Goal: Transaction & Acquisition: Purchase product/service

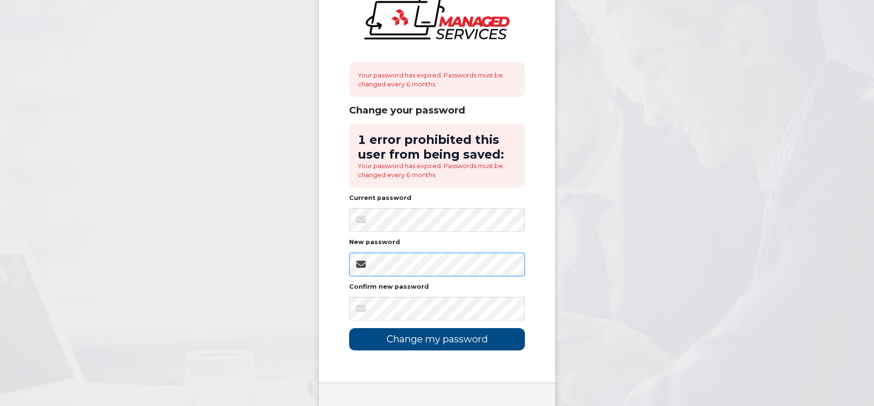
scroll to position [84, 0]
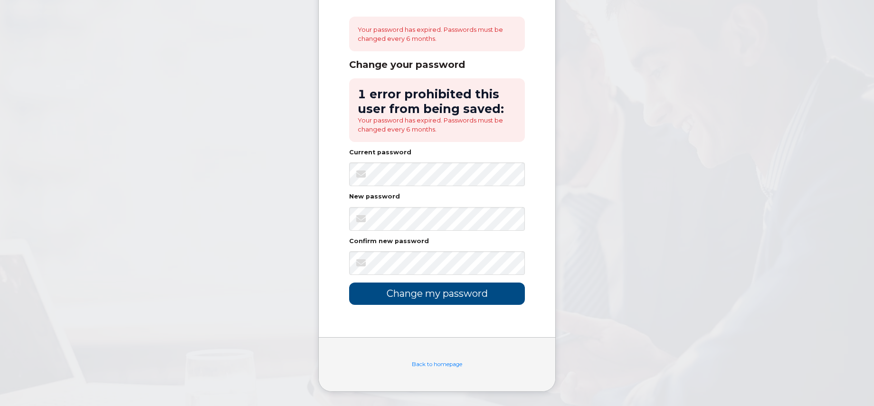
click at [642, 196] on body "Your password has expired. Passwords must be changed every 6 months. Change you…" at bounding box center [437, 161] width 874 height 490
click at [447, 289] on input "Change my password" at bounding box center [437, 294] width 176 height 22
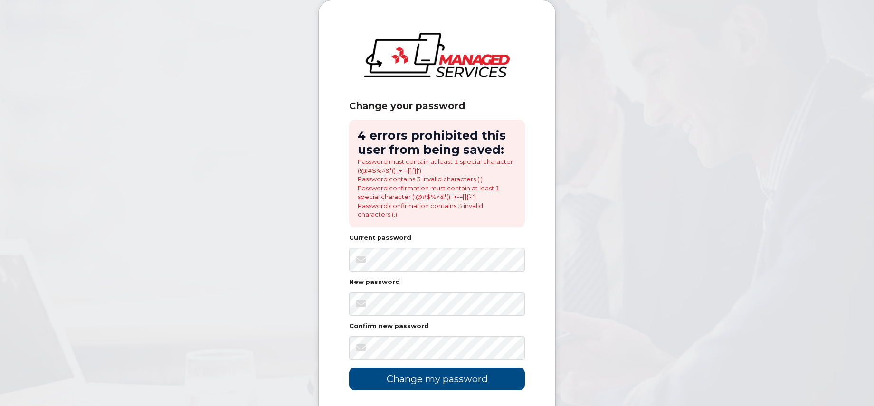
click at [661, 320] on body "Change your password 4 errors prohibited this user from being saved: Password m…" at bounding box center [437, 245] width 874 height 491
click at [475, 377] on input "Change my password" at bounding box center [437, 379] width 176 height 22
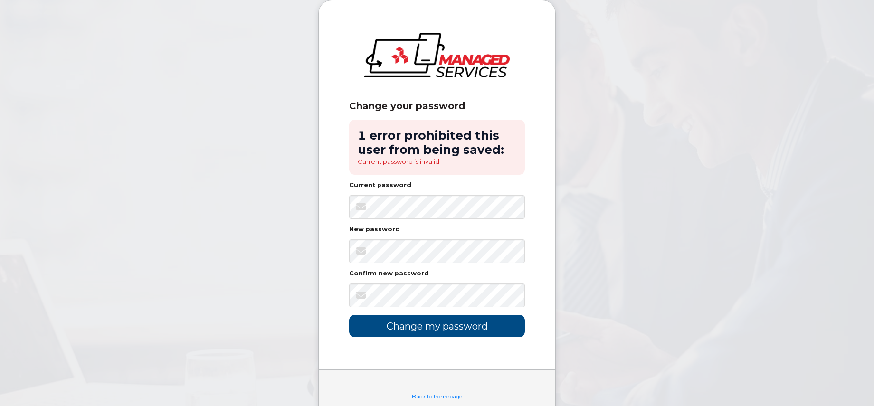
click at [644, 180] on body "Change your password 1 error prohibited this user from being saved: Current pas…" at bounding box center [437, 219] width 874 height 438
click at [459, 193] on div "Current password" at bounding box center [437, 200] width 176 height 37
click at [422, 328] on input "Change my password" at bounding box center [437, 326] width 176 height 22
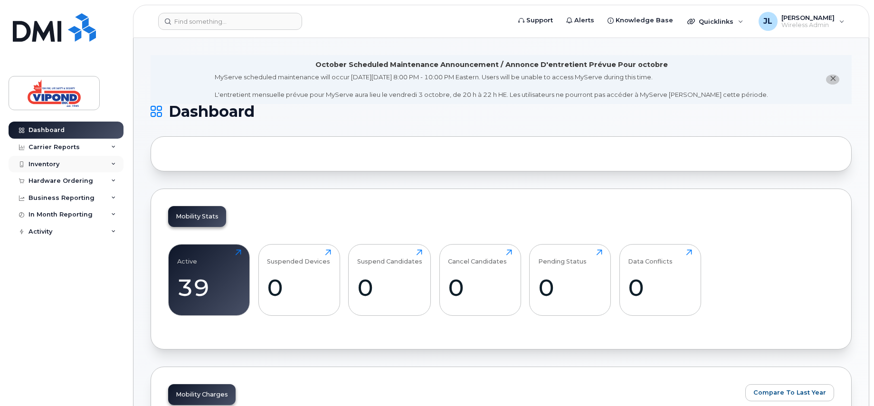
click at [66, 165] on div "Inventory" at bounding box center [66, 164] width 115 height 17
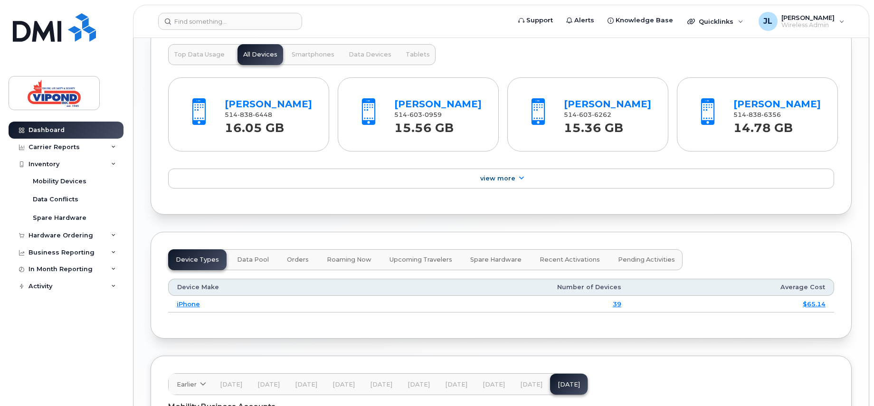
scroll to position [855, 0]
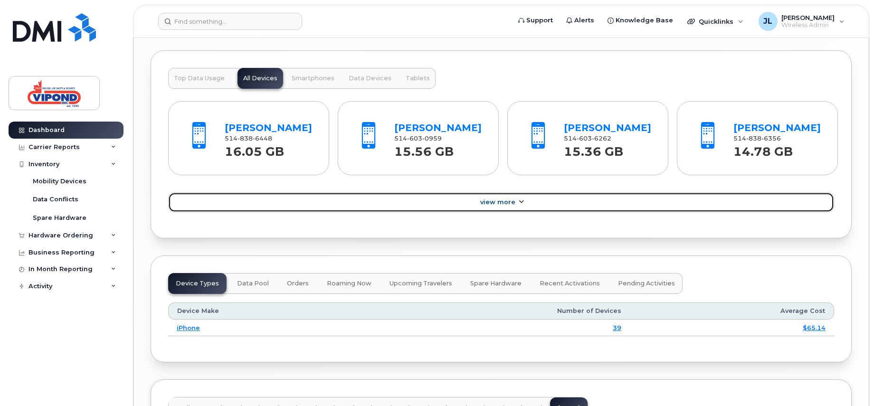
click at [514, 206] on span "View More" at bounding box center [497, 201] width 35 height 7
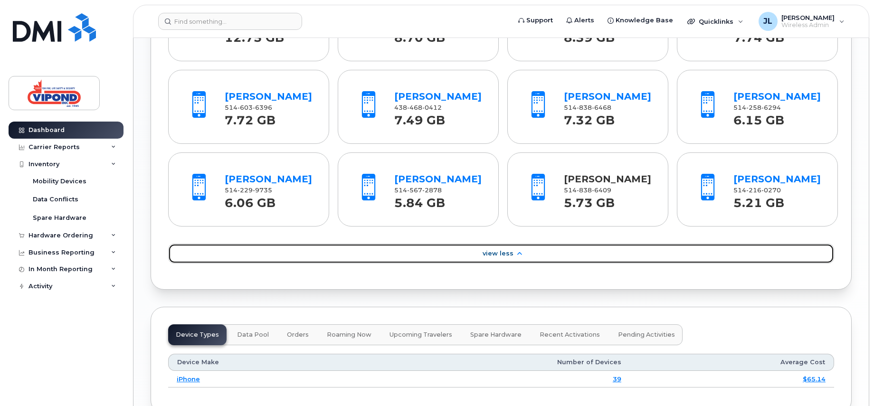
scroll to position [1044, 0]
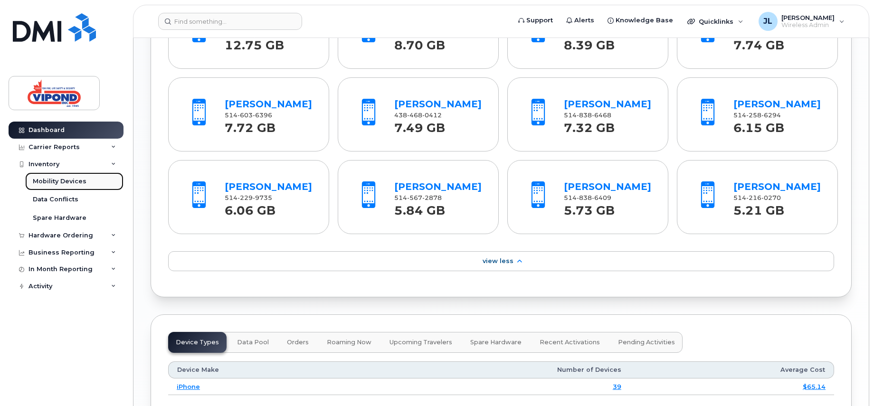
click at [68, 179] on div "Mobility Devices" at bounding box center [60, 181] width 54 height 9
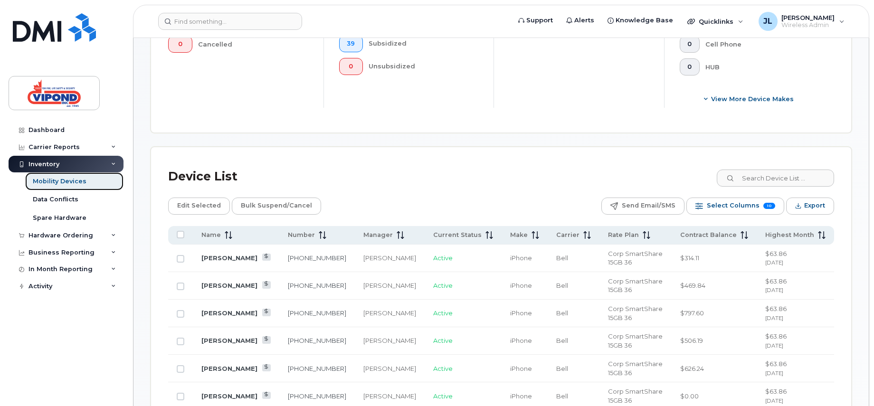
scroll to position [332, 0]
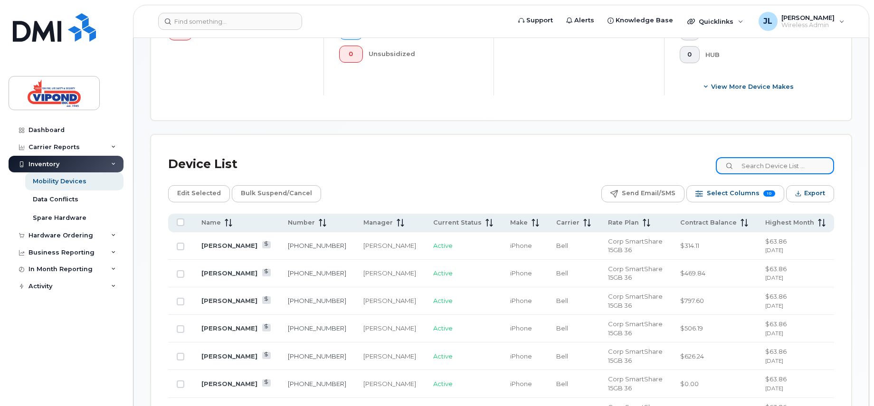
click at [763, 165] on input at bounding box center [775, 165] width 118 height 17
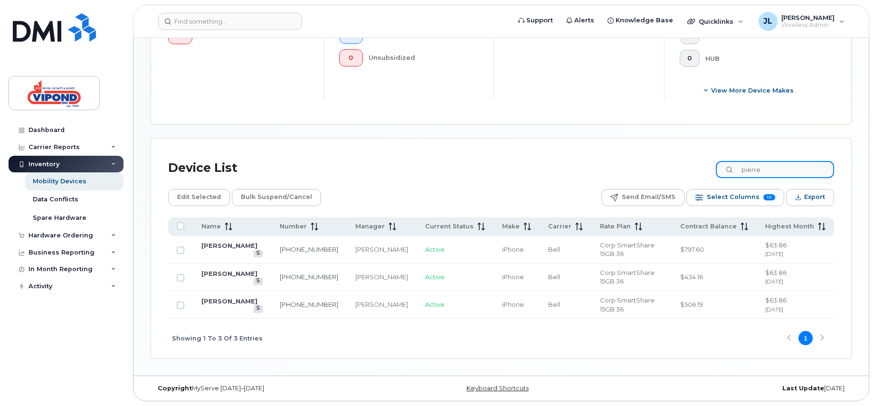
scroll to position [329, 0]
type input "pierre"
click at [247, 248] on link "Jean Pierre Larose" at bounding box center [229, 246] width 56 height 8
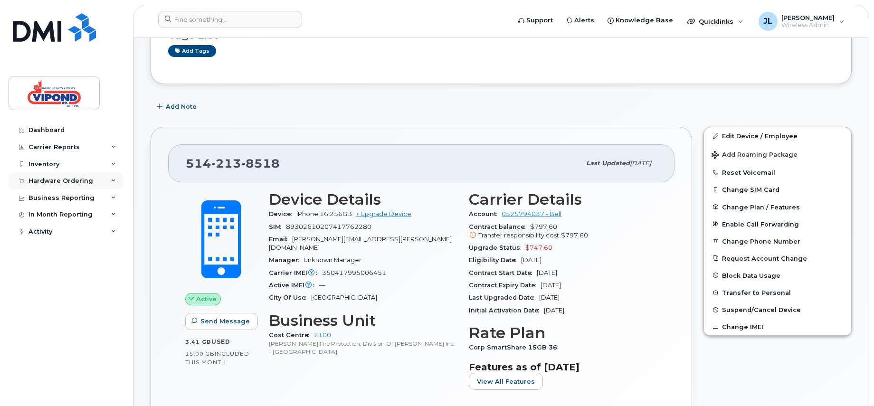
scroll to position [142, 0]
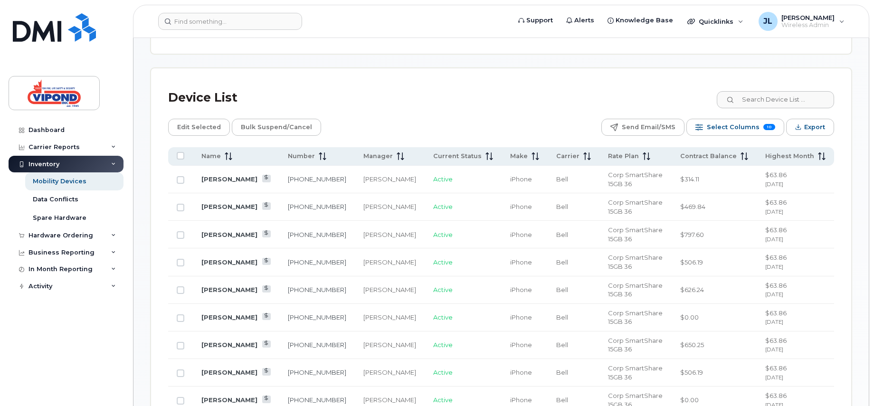
scroll to position [427, 0]
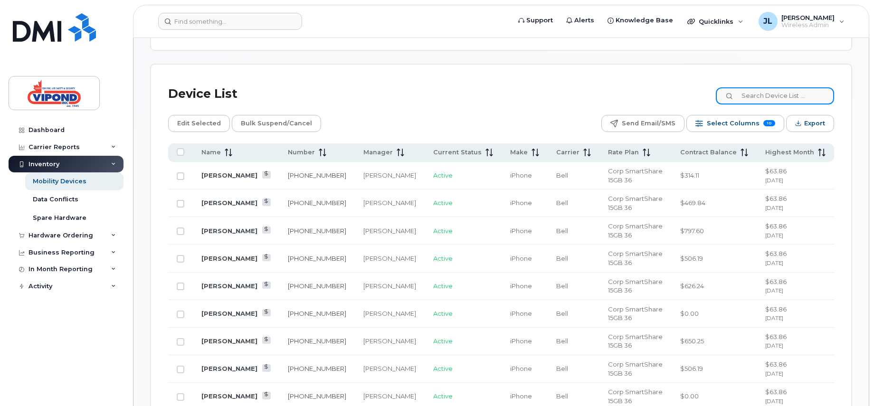
click at [777, 96] on input at bounding box center [775, 95] width 118 height 17
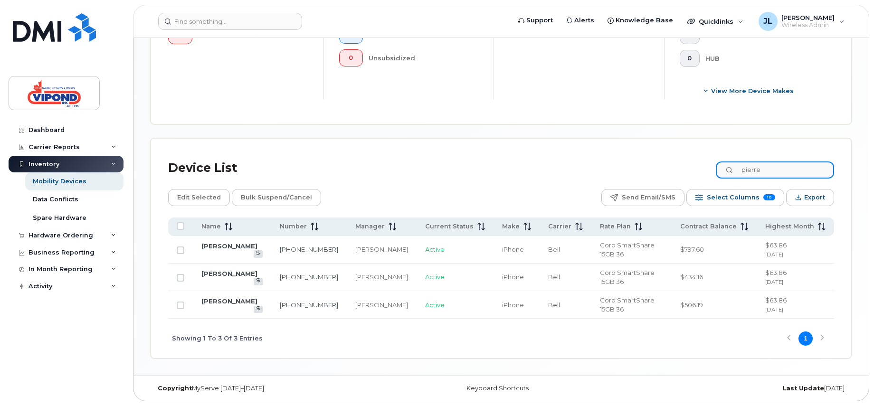
scroll to position [353, 0]
type input "pierre"
click at [233, 276] on link "Pierre Parisien" at bounding box center [229, 274] width 56 height 8
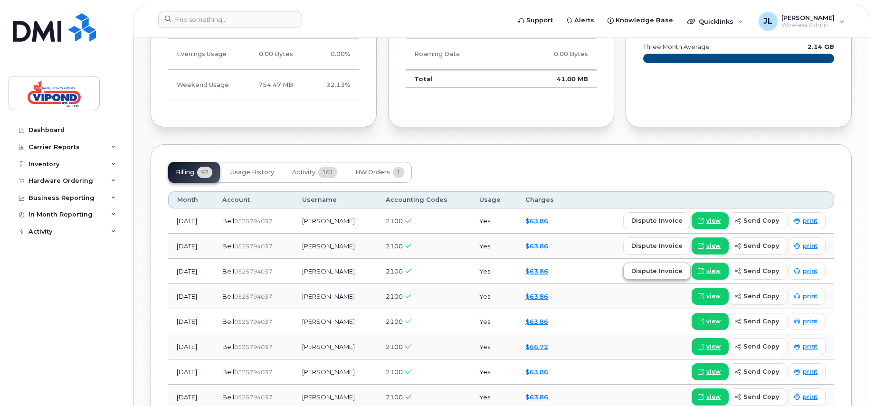
scroll to position [665, 0]
click at [717, 217] on span "view" at bounding box center [713, 220] width 14 height 9
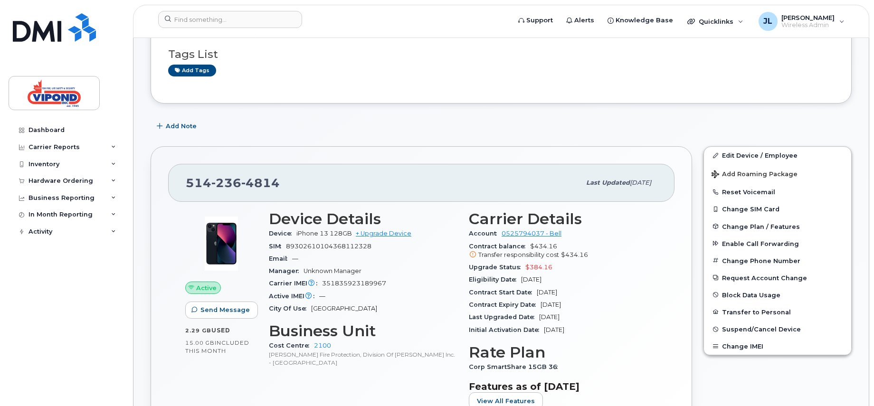
scroll to position [190, 0]
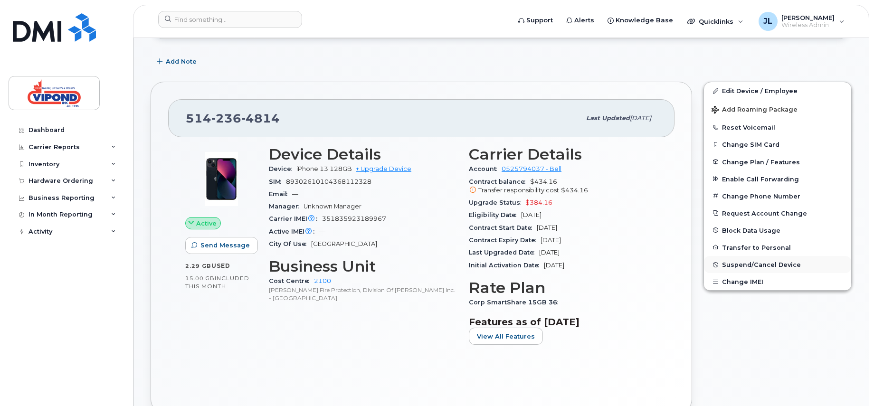
click at [772, 263] on span "Suspend/Cancel Device" at bounding box center [761, 264] width 79 height 7
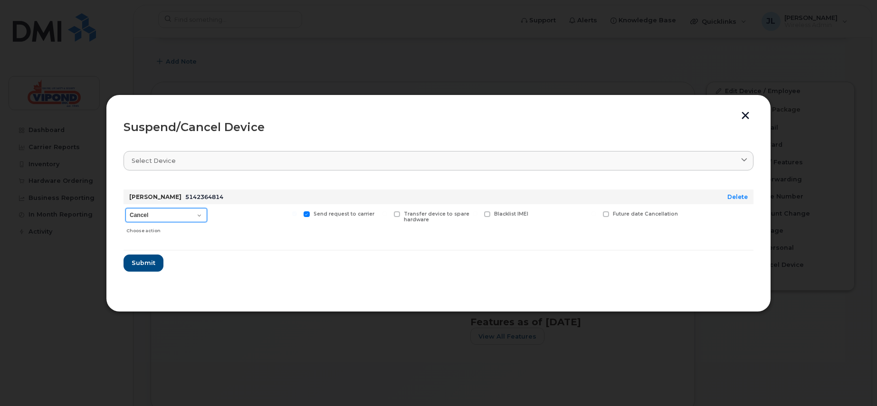
click at [199, 214] on select "Cancel Suspend - Extend Suspension Suspend - Reduced Rate Suspend - Full Rate S…" at bounding box center [166, 215] width 82 height 14
select select "[object Object]"
click at [125, 208] on select "Cancel Suspend - Extend Suspension Suspend - Reduced Rate Suspend - Full Rate S…" at bounding box center [166, 215] width 82 height 14
click at [148, 264] on span "Submit" at bounding box center [143, 262] width 24 height 9
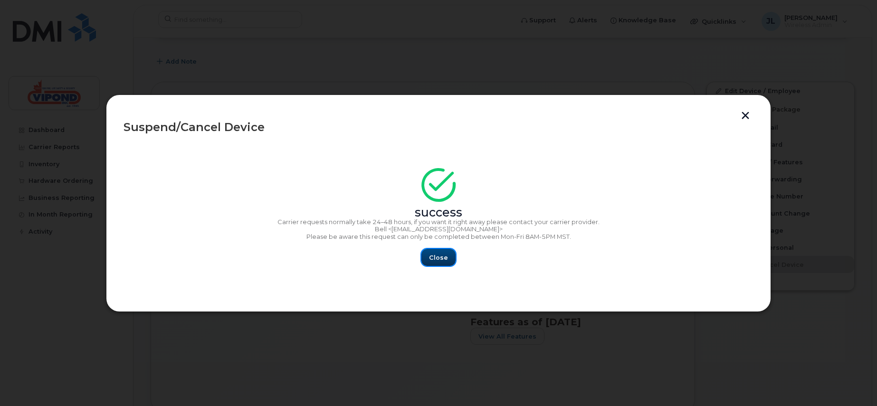
click at [436, 259] on span "Close" at bounding box center [438, 257] width 19 height 9
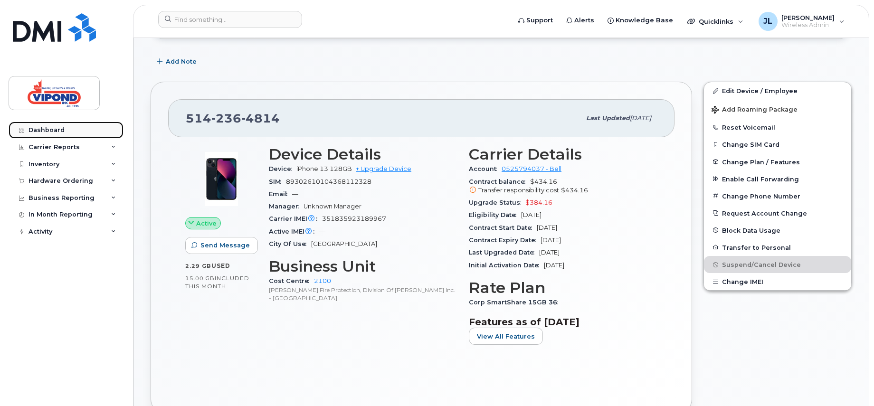
click at [59, 128] on div "Dashboard" at bounding box center [46, 130] width 36 height 8
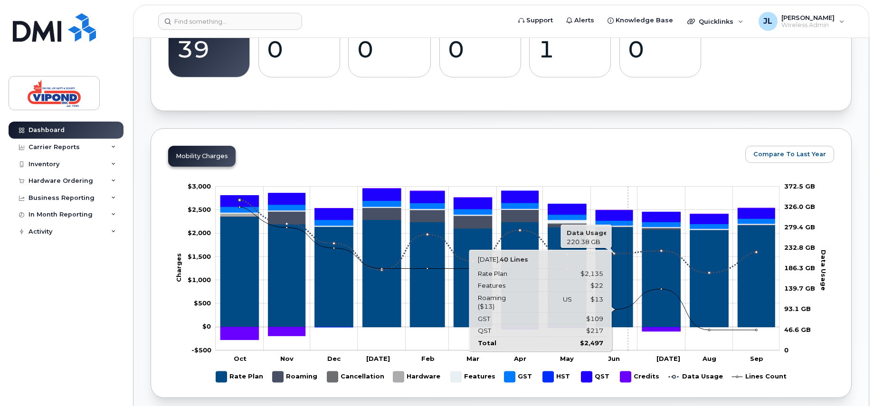
scroll to position [237, 0]
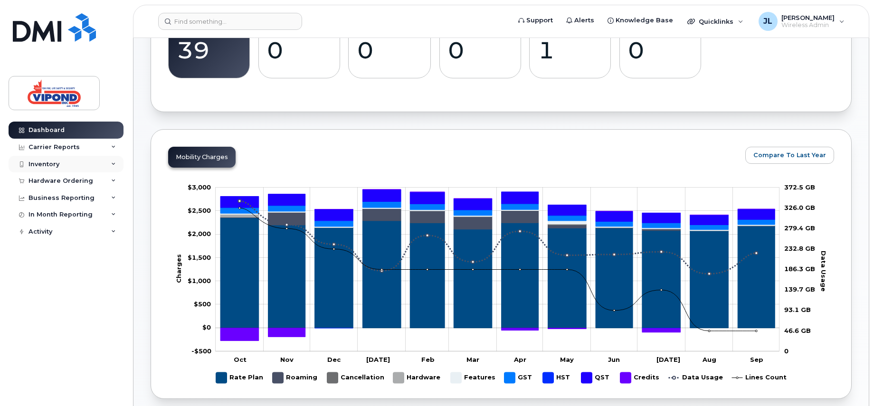
click at [54, 165] on div "Inventory" at bounding box center [43, 164] width 31 height 8
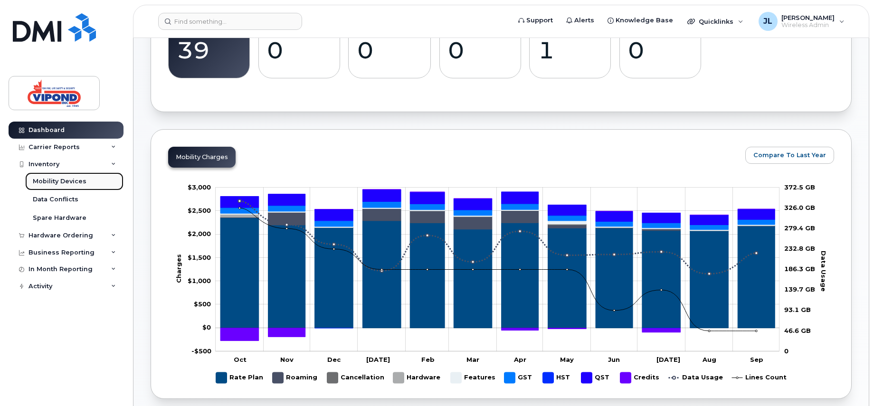
click at [55, 179] on div "Mobility Devices" at bounding box center [60, 181] width 54 height 9
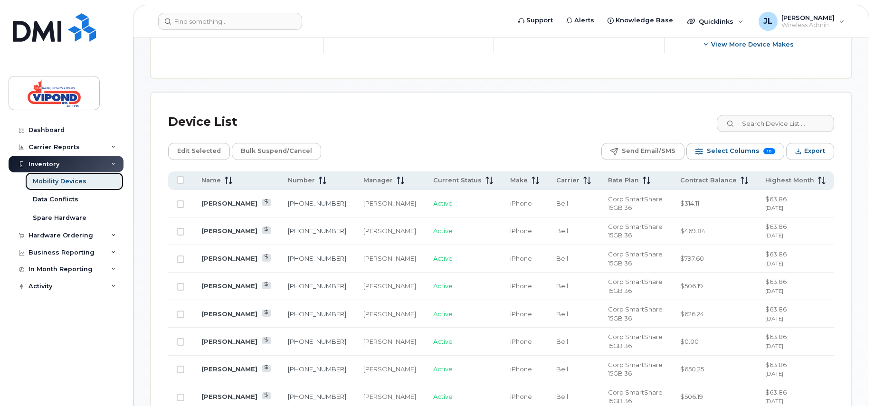
scroll to position [380, 0]
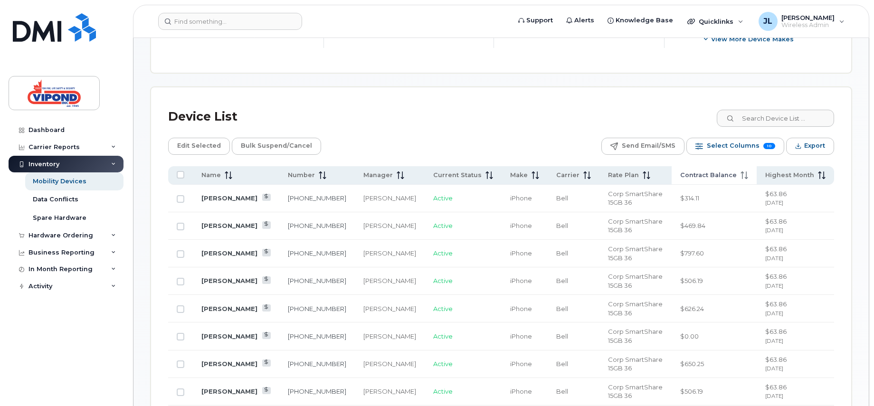
click at [729, 176] on span "Contract Balance" at bounding box center [708, 175] width 57 height 9
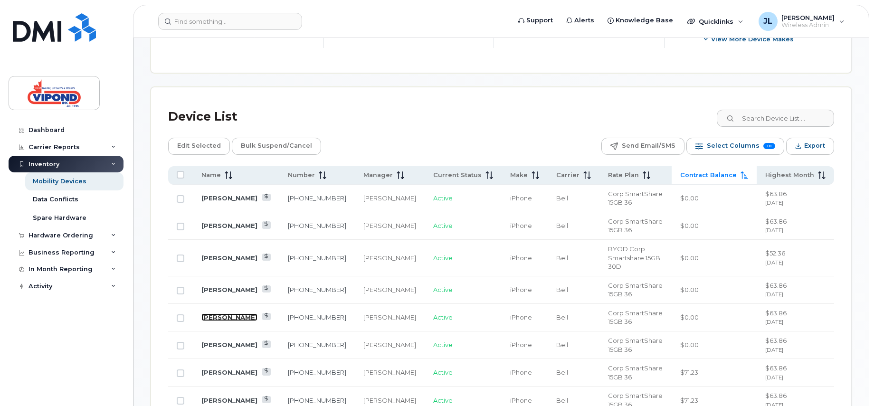
click at [242, 313] on link "[PERSON_NAME]" at bounding box center [229, 317] width 56 height 8
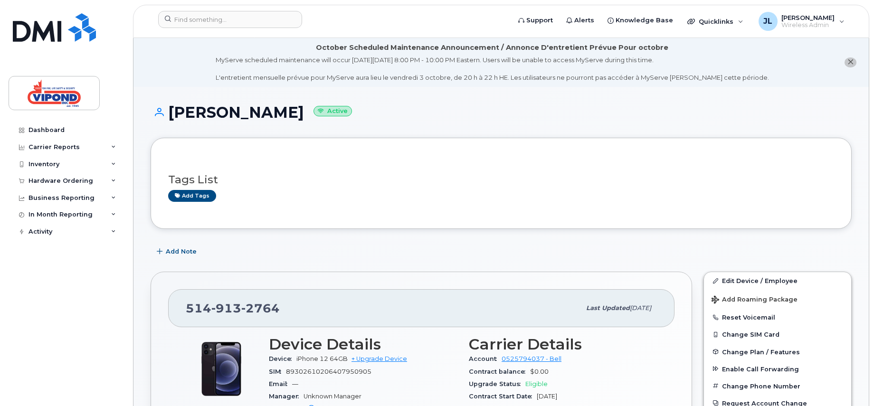
scroll to position [142, 0]
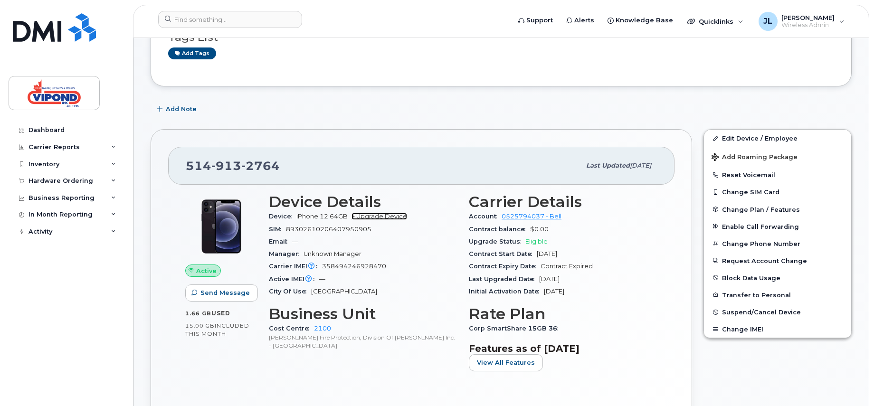
click at [387, 215] on link "+ Upgrade Device" at bounding box center [379, 216] width 56 height 7
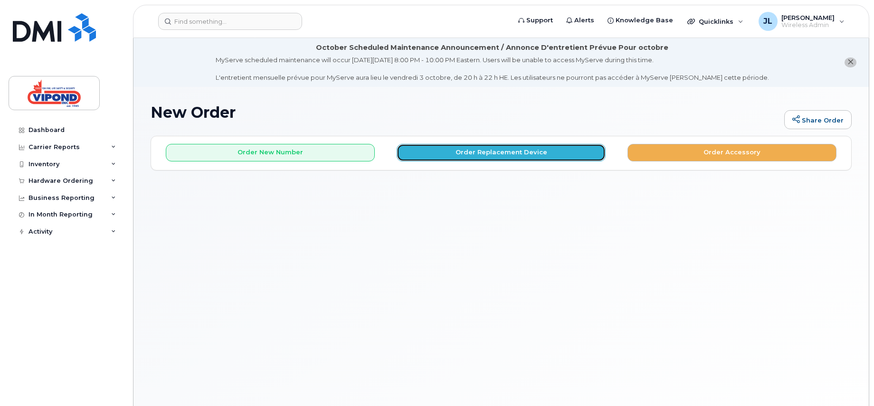
click at [498, 148] on button "Order Replacement Device" at bounding box center [501, 153] width 209 height 18
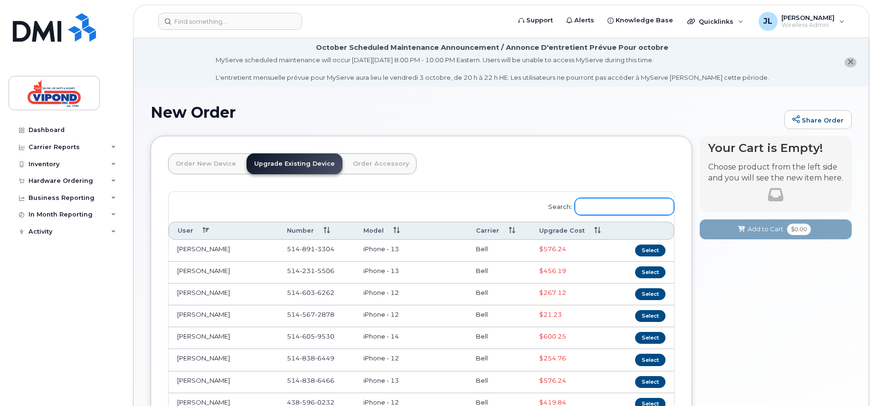
click at [614, 206] on input "Search:" at bounding box center [624, 206] width 99 height 17
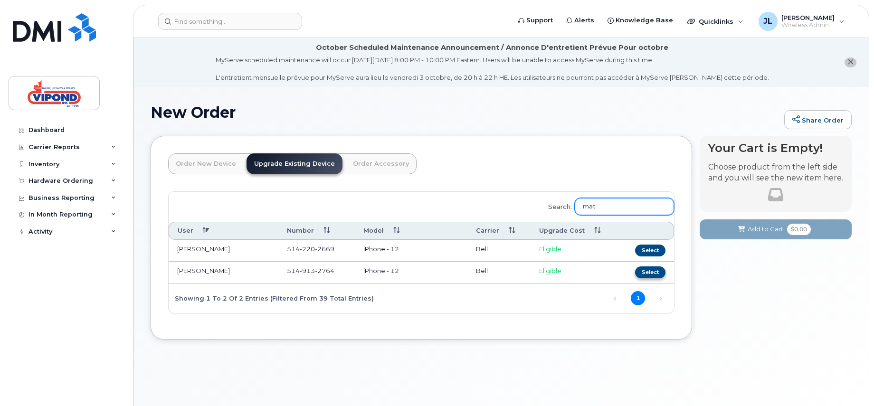
type input "mat"
click at [651, 271] on button "Select" at bounding box center [650, 272] width 30 height 12
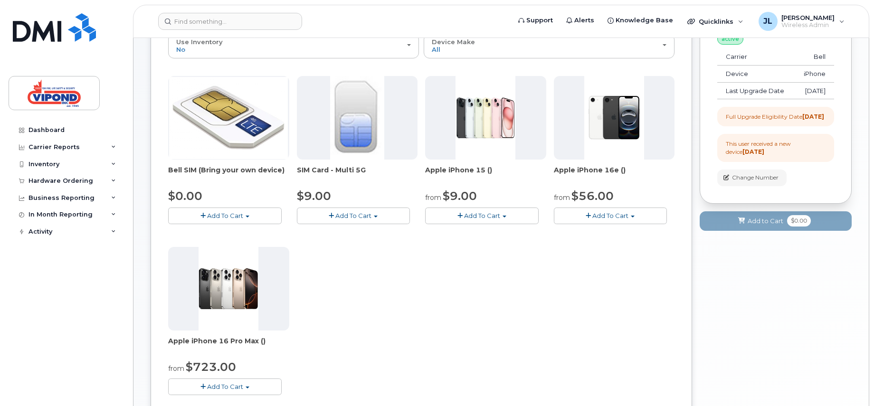
scroll to position [95, 0]
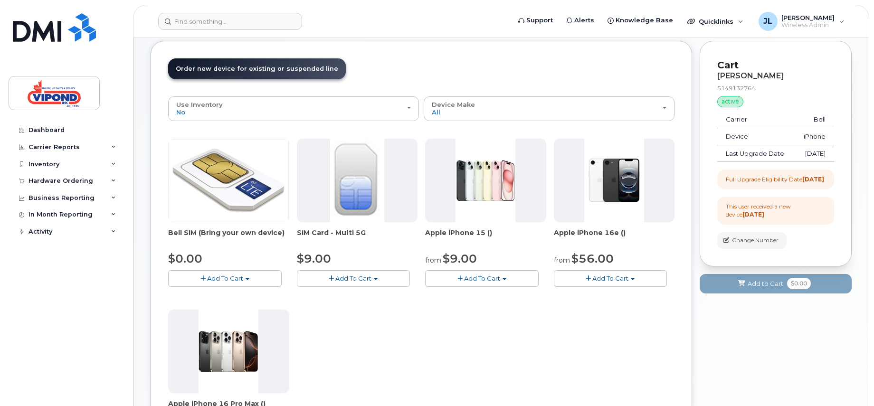
click at [623, 278] on span "Add To Cart" at bounding box center [610, 278] width 36 height 8
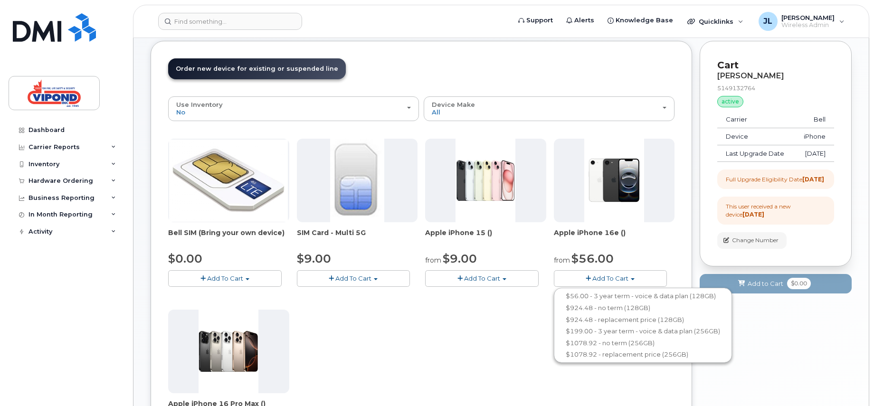
click at [511, 283] on button "Add To Cart" at bounding box center [481, 278] width 113 height 17
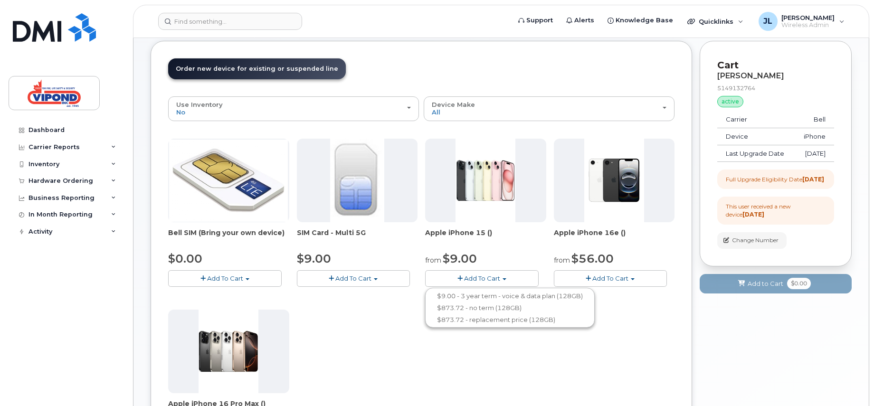
click at [629, 279] on button "Add To Cart" at bounding box center [610, 278] width 113 height 17
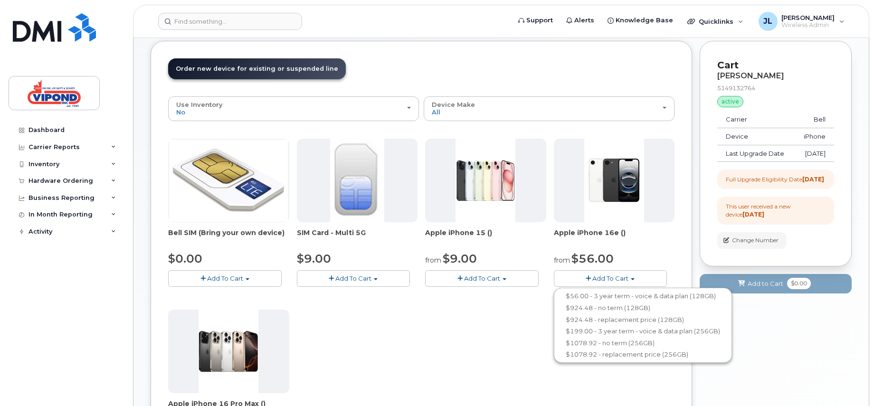
scroll to position [142, 0]
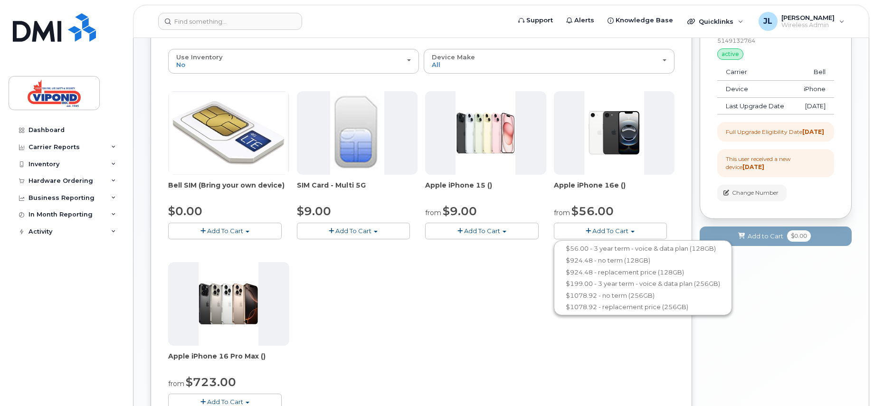
click at [490, 284] on div "Bell SIM (Bring your own device) $0.00 Add To Cart $0.00 - no contract SIM Card…" at bounding box center [421, 258] width 506 height 334
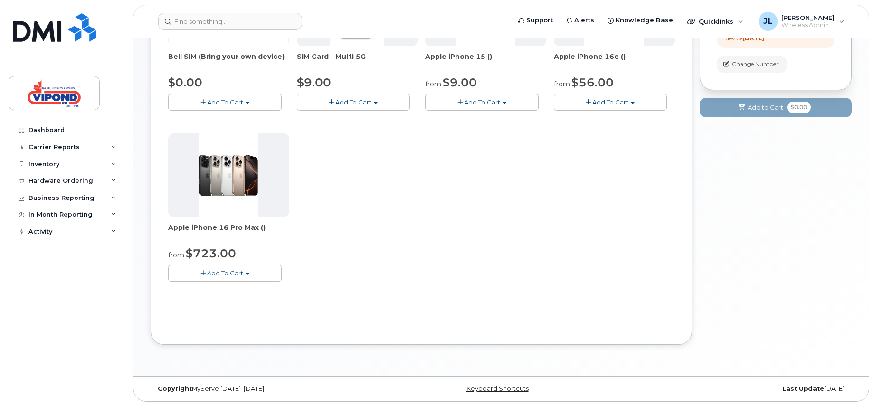
scroll to position [272, 0]
click at [250, 274] on button "Add To Cart" at bounding box center [224, 272] width 113 height 17
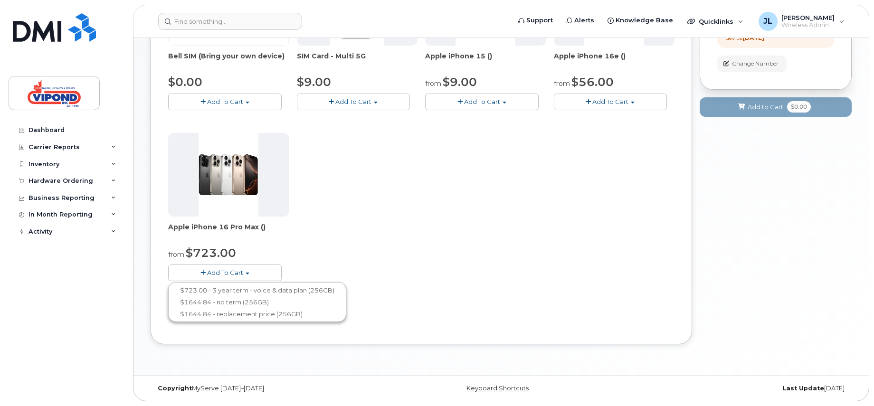
drag, startPoint x: 414, startPoint y: 224, endPoint x: 429, endPoint y: 225, distance: 15.2
click at [414, 225] on div "Bell SIM (Bring your own device) $0.00 Add To Cart $0.00 - no contract SIM Card…" at bounding box center [421, 129] width 506 height 334
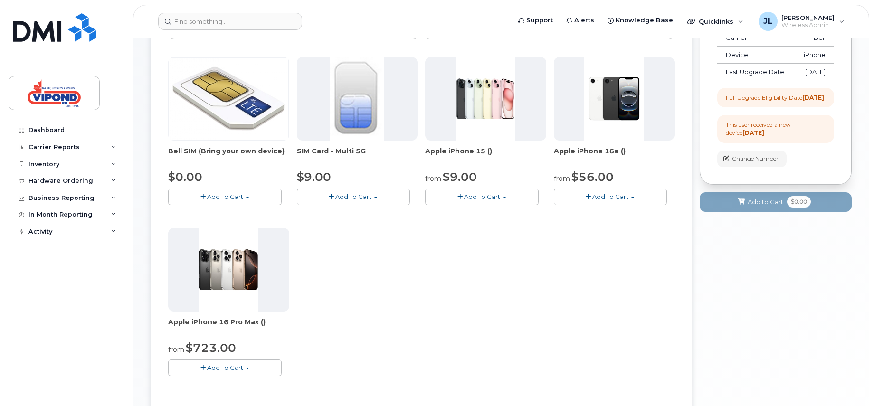
scroll to position [129, 0]
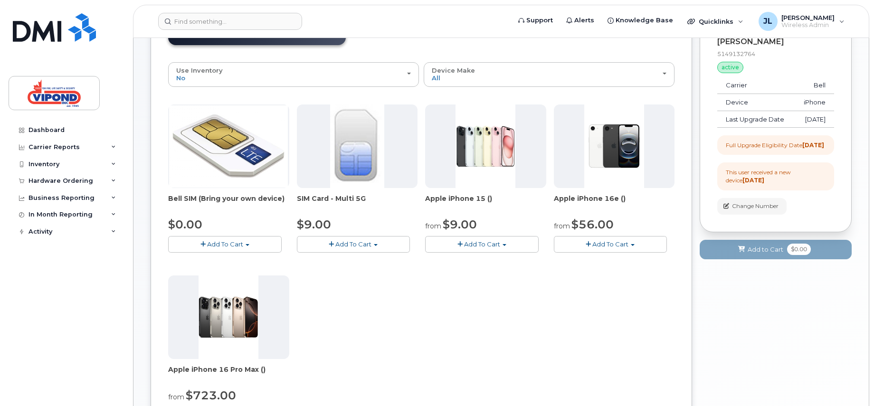
click at [614, 243] on span "Add To Cart" at bounding box center [610, 244] width 36 height 8
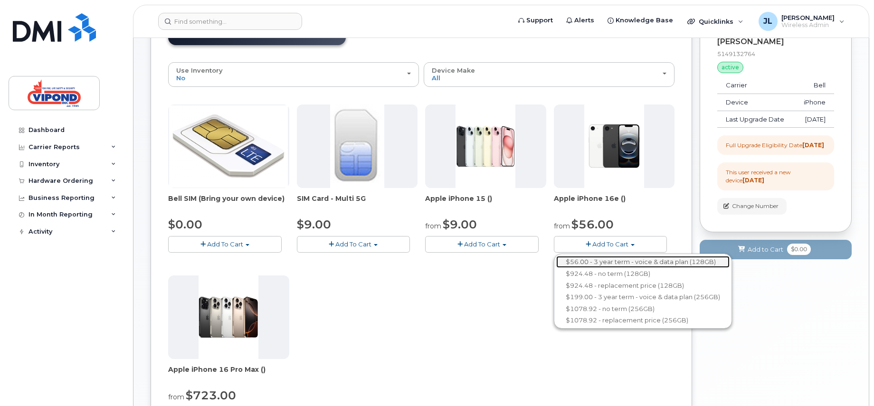
click at [607, 262] on link "$56.00 - 3 year term - voice & data plan (128GB)" at bounding box center [642, 262] width 173 height 12
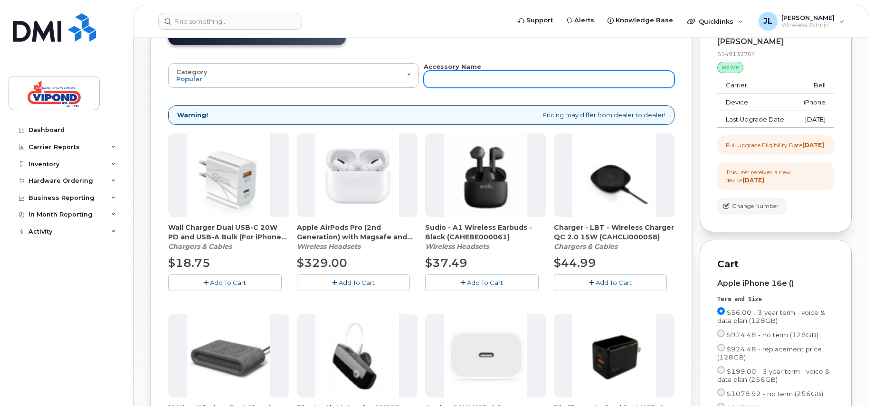
click at [498, 77] on input "text" at bounding box center [549, 79] width 251 height 17
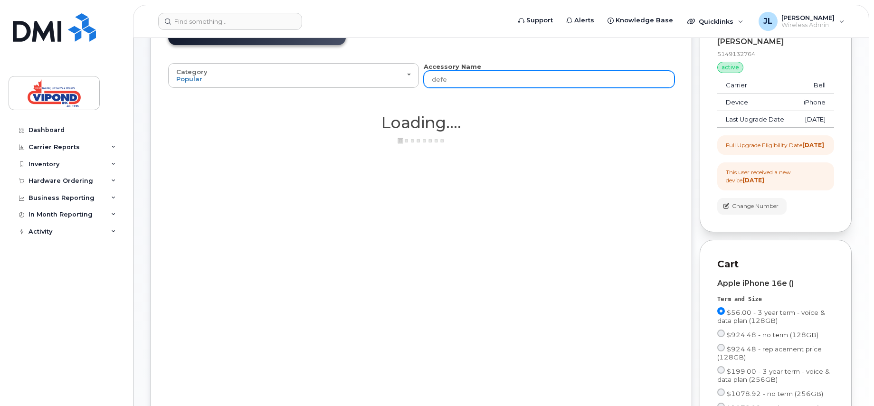
type input "defen"
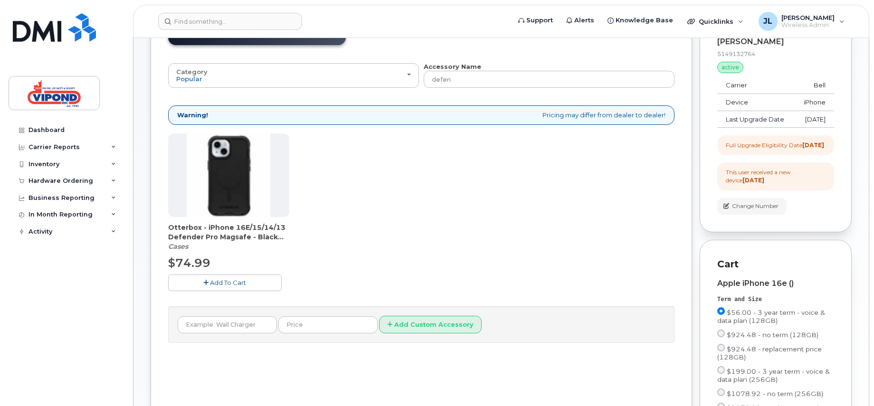
click at [225, 281] on span "Add To Cart" at bounding box center [228, 283] width 36 height 8
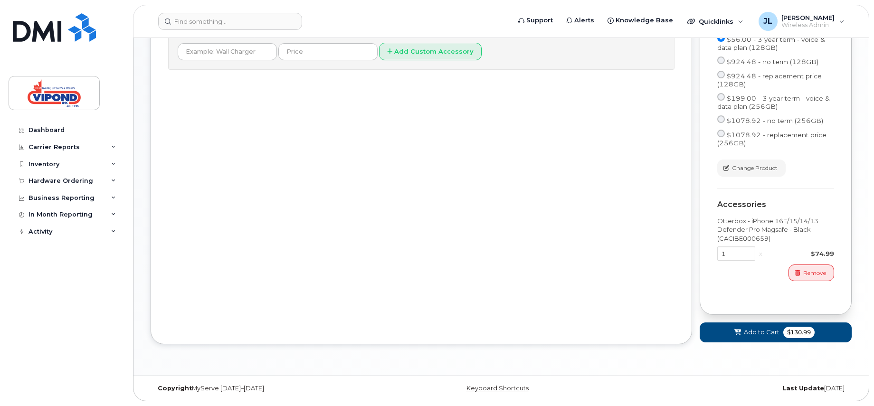
scroll to position [419, 0]
click at [762, 330] on span "Add to Cart" at bounding box center [762, 332] width 36 height 9
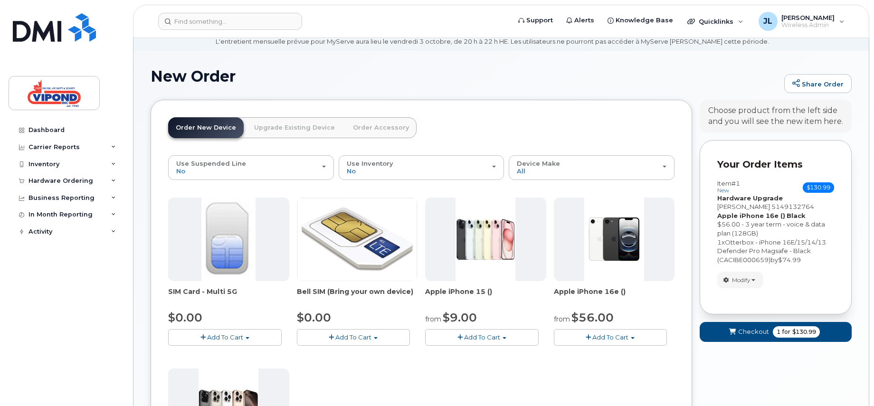
scroll to position [34, 0]
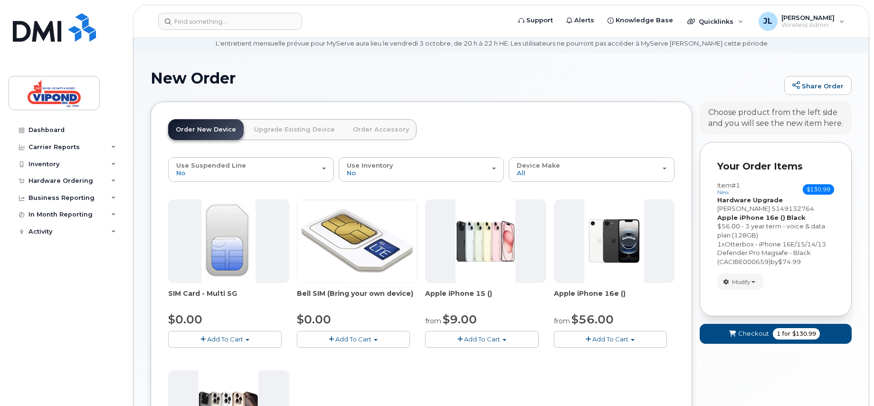
click at [296, 126] on link "Upgrade Existing Device" at bounding box center [294, 129] width 96 height 21
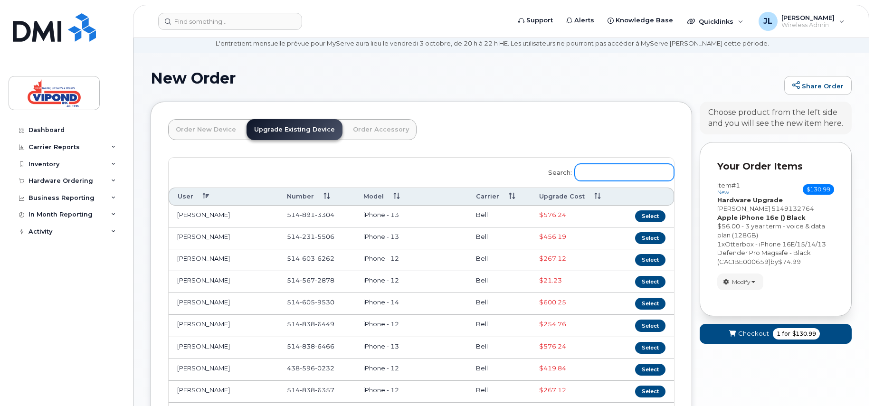
click at [605, 171] on input "Search:" at bounding box center [624, 172] width 99 height 17
click at [569, 192] on th "Upgrade Cost" at bounding box center [574, 197] width 88 height 18
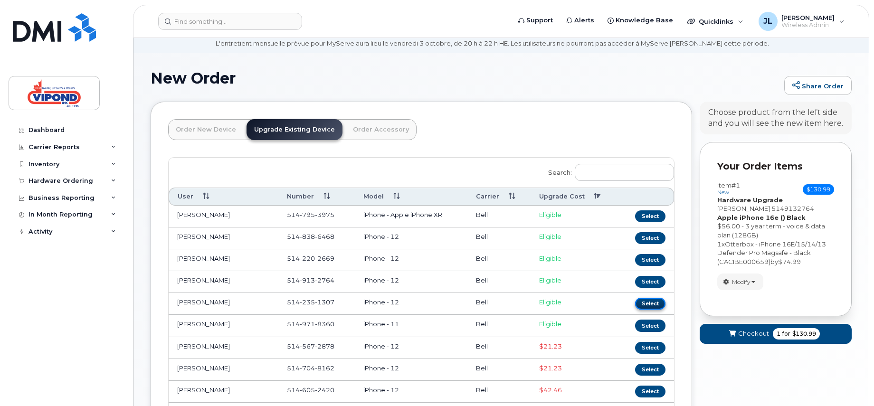
click at [649, 303] on button "Select" at bounding box center [650, 304] width 30 height 12
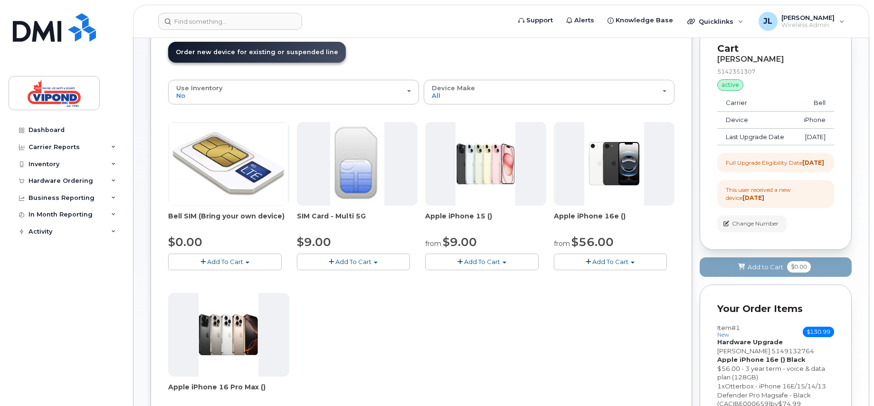
scroll to position [177, 0]
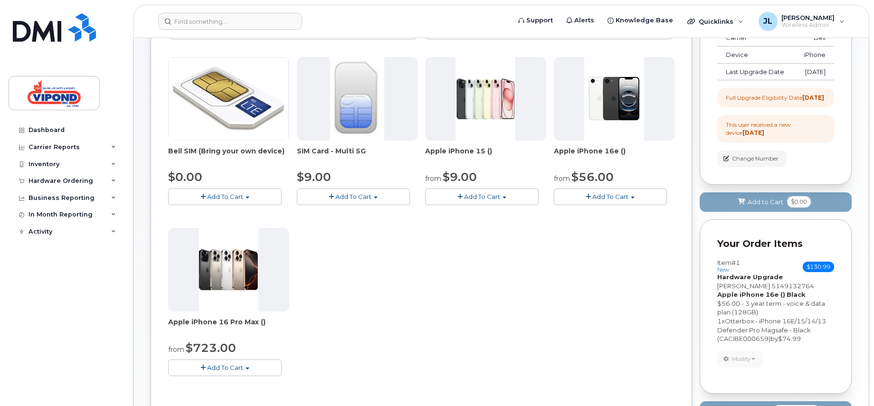
click at [619, 195] on span "Add To Cart" at bounding box center [610, 197] width 36 height 8
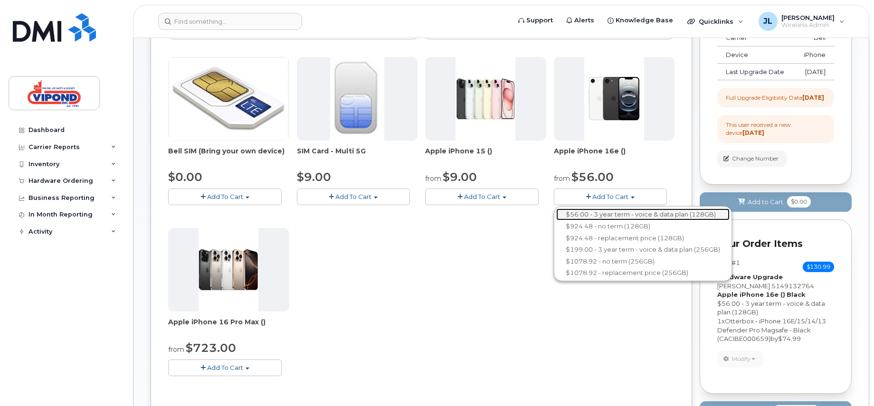
click at [596, 212] on link "$56.00 - 3 year term - voice & data plan (128GB)" at bounding box center [642, 214] width 173 height 12
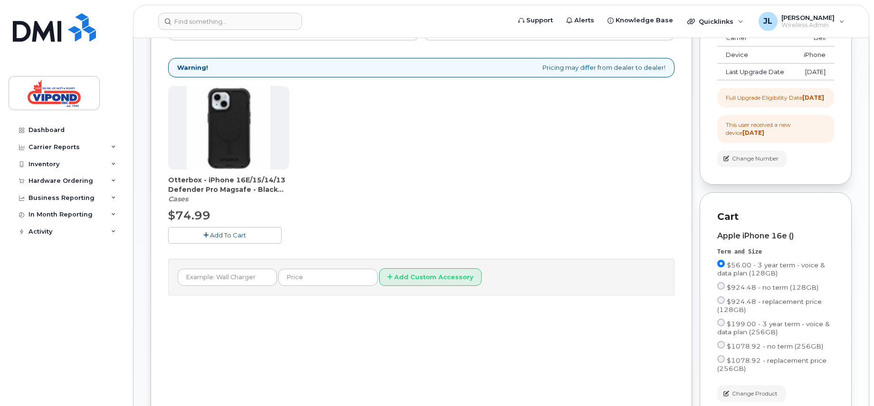
drag, startPoint x: 240, startPoint y: 235, endPoint x: 303, endPoint y: 215, distance: 66.4
click at [240, 236] on span "Add To Cart" at bounding box center [228, 235] width 36 height 8
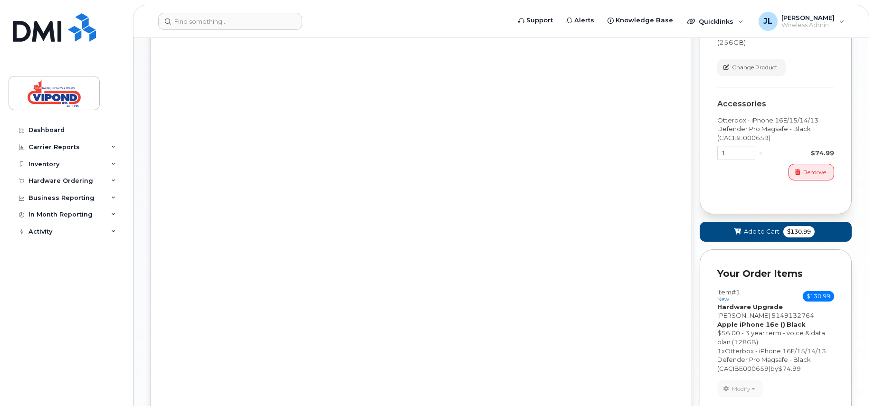
scroll to position [509, 0]
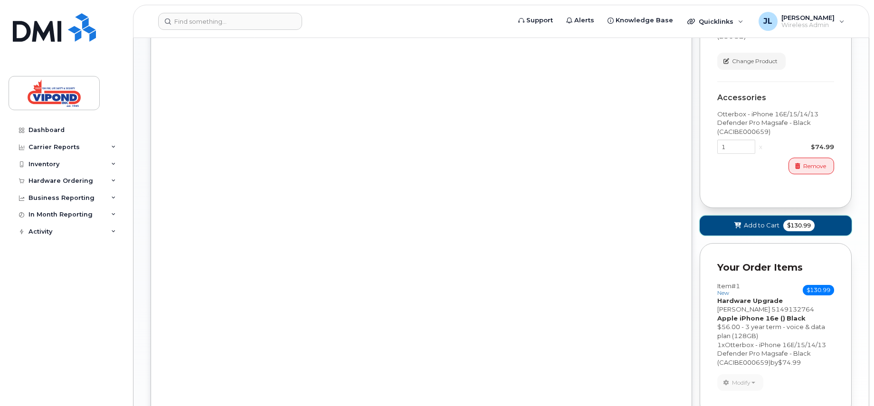
click at [769, 230] on span "Add to Cart" at bounding box center [762, 225] width 36 height 9
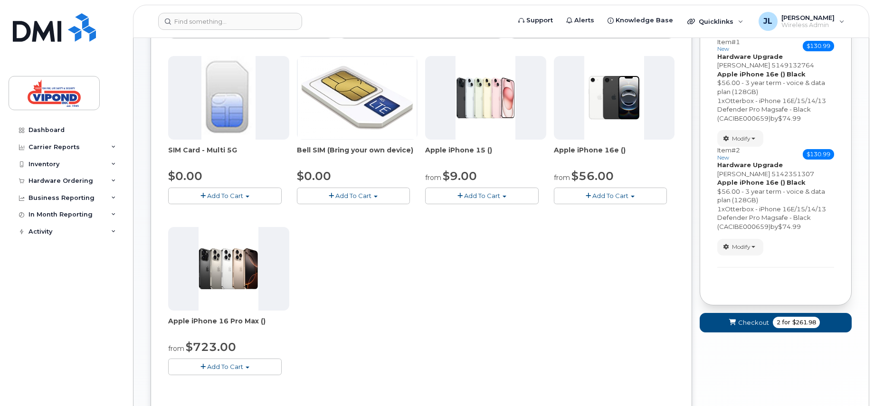
scroll to position [34, 0]
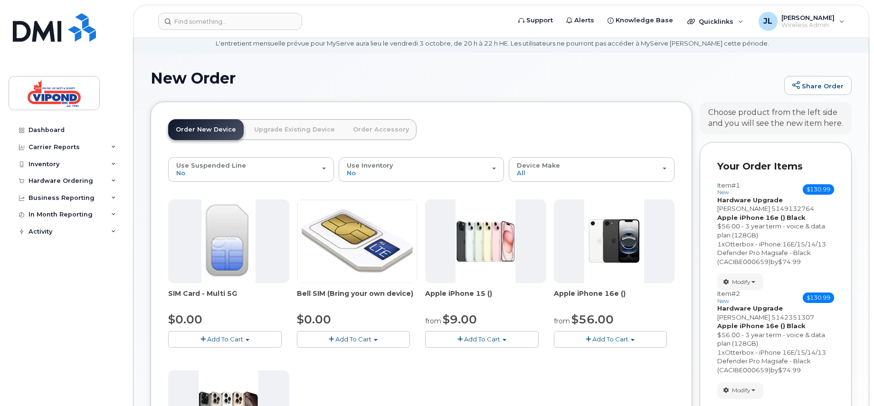
click at [299, 127] on link "Upgrade Existing Device" at bounding box center [294, 129] width 96 height 21
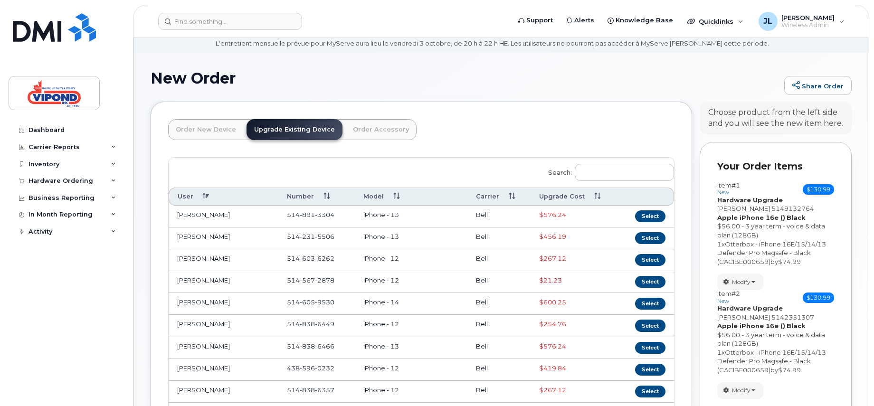
click at [567, 194] on th "Upgrade Cost" at bounding box center [574, 197] width 88 height 18
click at [652, 235] on button "Select" at bounding box center [650, 238] width 30 height 12
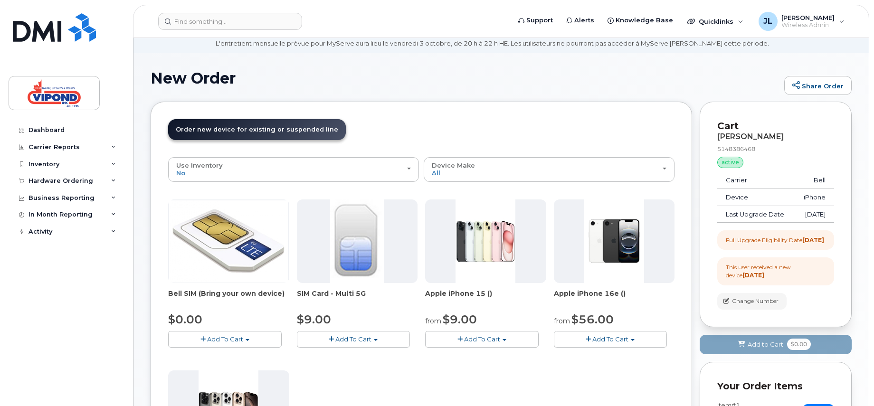
click at [604, 340] on span "Add To Cart" at bounding box center [610, 339] width 36 height 8
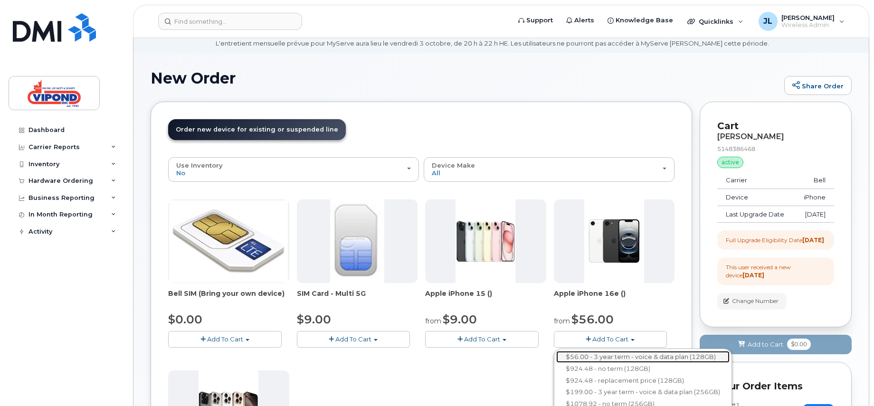
click at [606, 354] on link "$56.00 - 3 year term - voice & data plan (128GB)" at bounding box center [642, 357] width 173 height 12
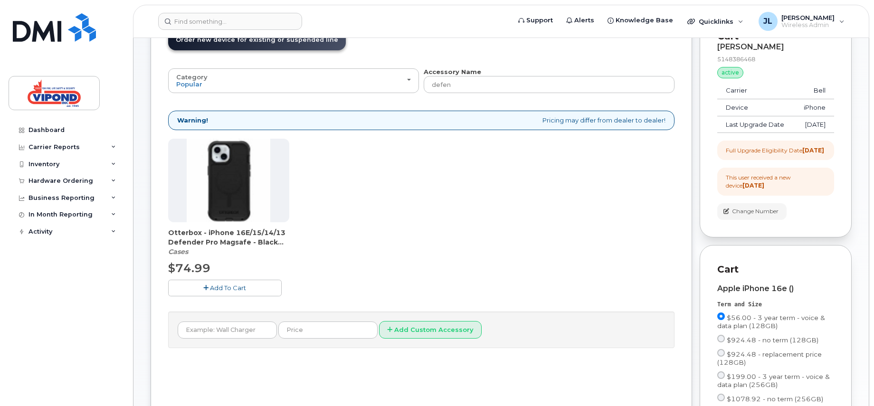
scroll to position [177, 0]
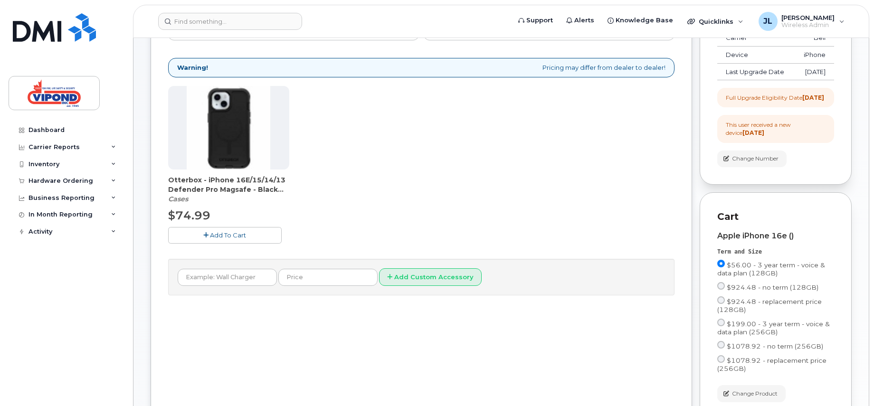
click at [251, 234] on button "Add To Cart" at bounding box center [224, 235] width 113 height 17
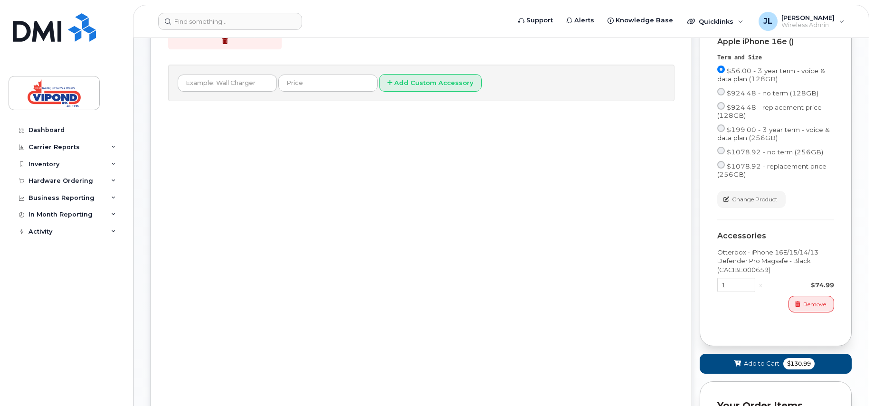
scroll to position [462, 0]
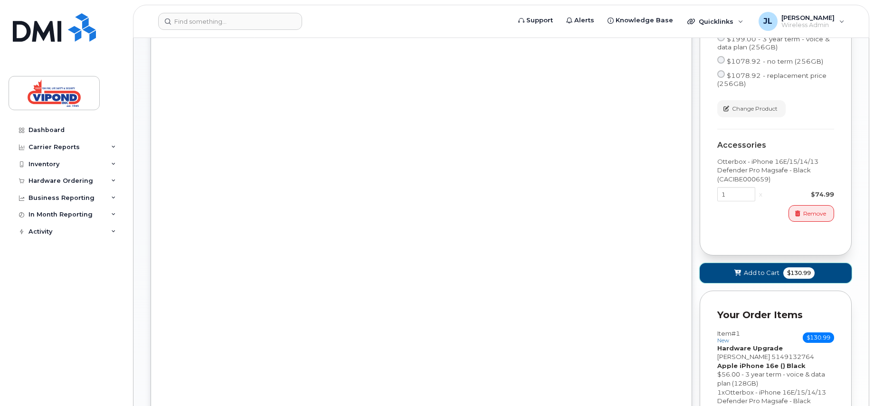
click at [771, 277] on span "Add to Cart" at bounding box center [762, 272] width 36 height 9
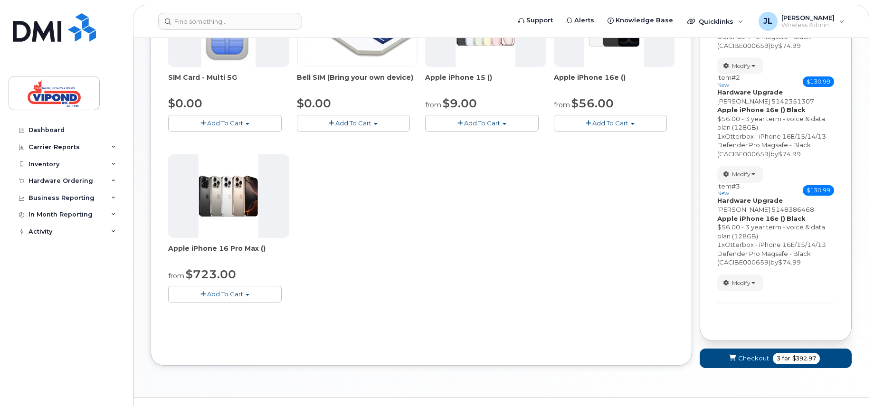
scroll to position [272, 0]
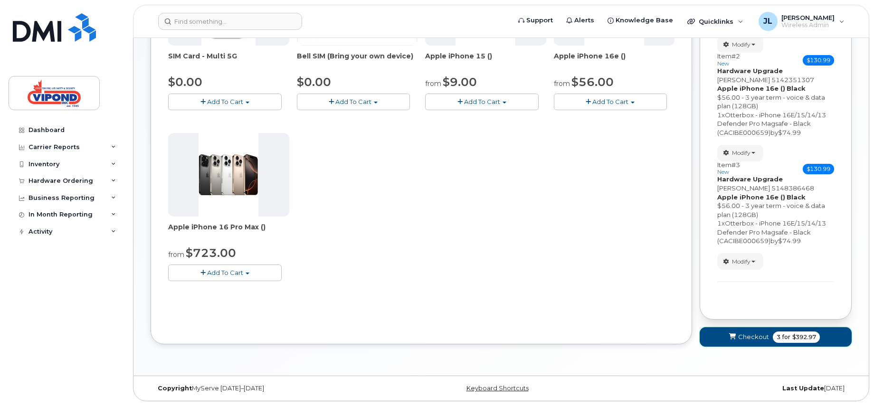
click at [769, 332] on button "Checkout 3 for $392.97" at bounding box center [775, 336] width 152 height 19
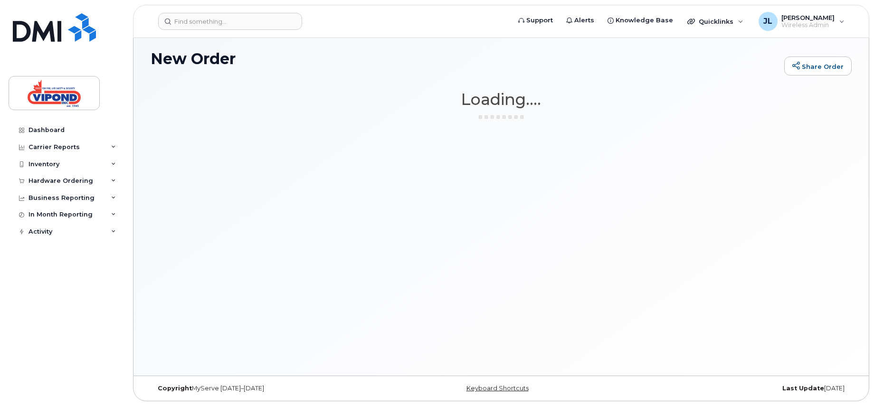
scroll to position [54, 0]
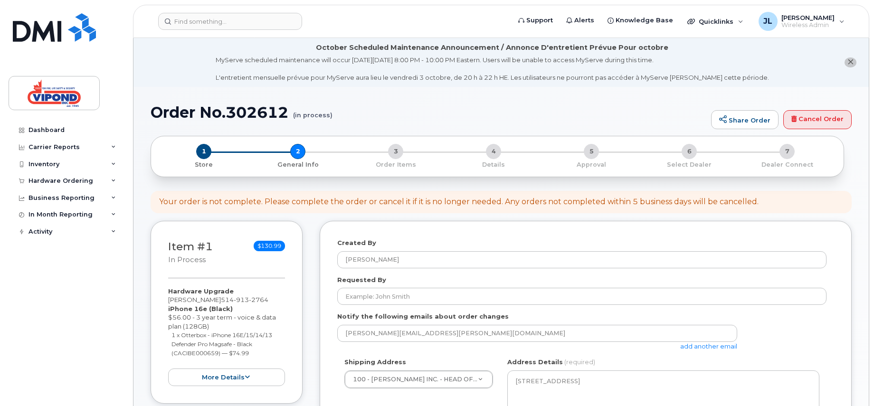
select select
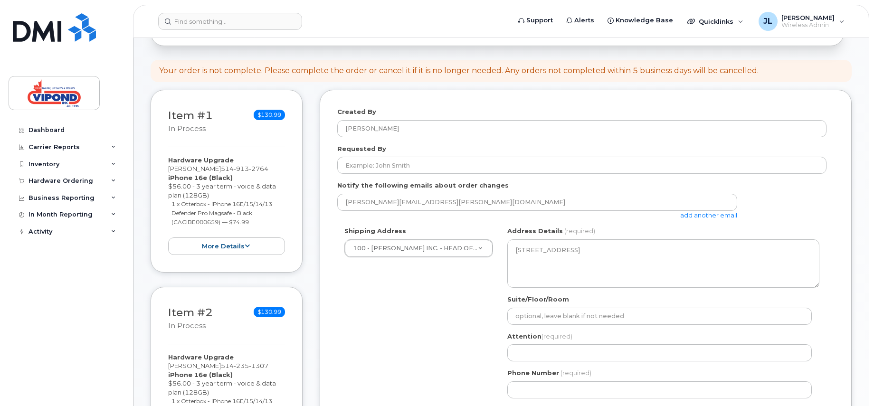
scroll to position [142, 0]
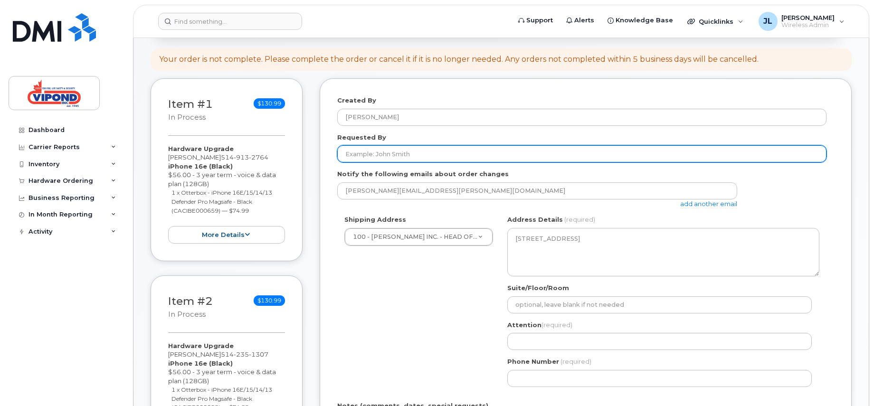
click at [428, 150] on input "Requested By" at bounding box center [581, 153] width 489 height 17
type input "[PERSON_NAME]"
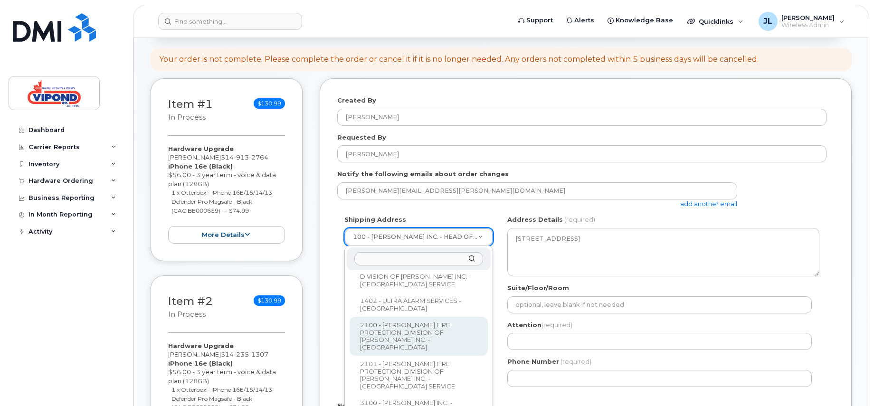
scroll to position [237, 0]
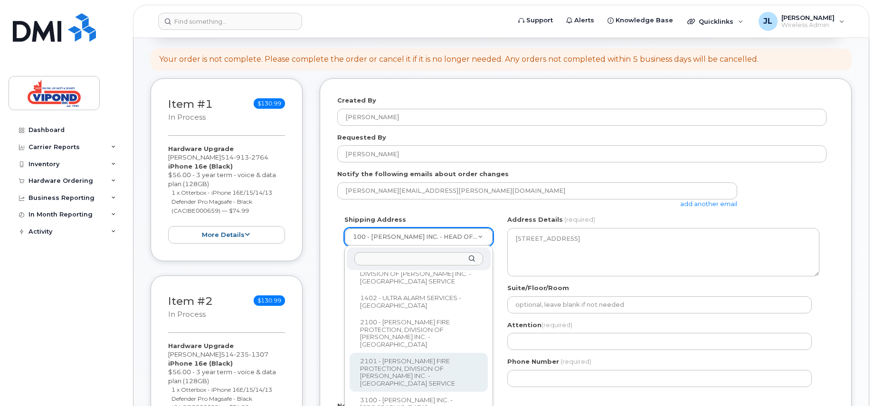
select select
type textarea "26 A Hymus Boulevard Pointe Claire Quebec H9R 1C9"
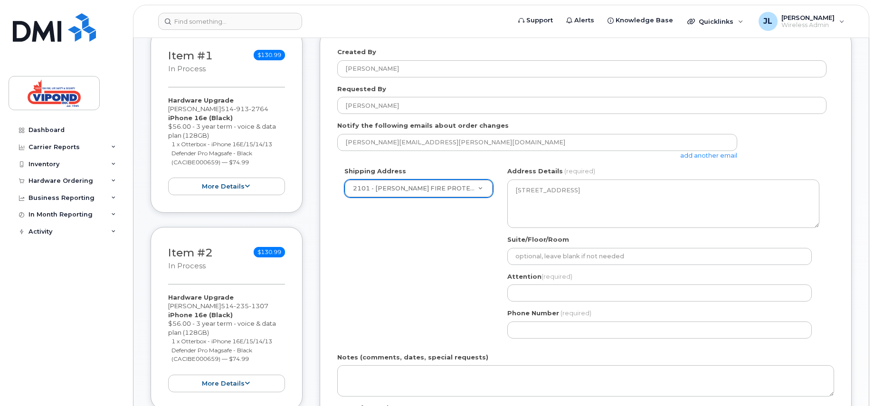
scroll to position [285, 0]
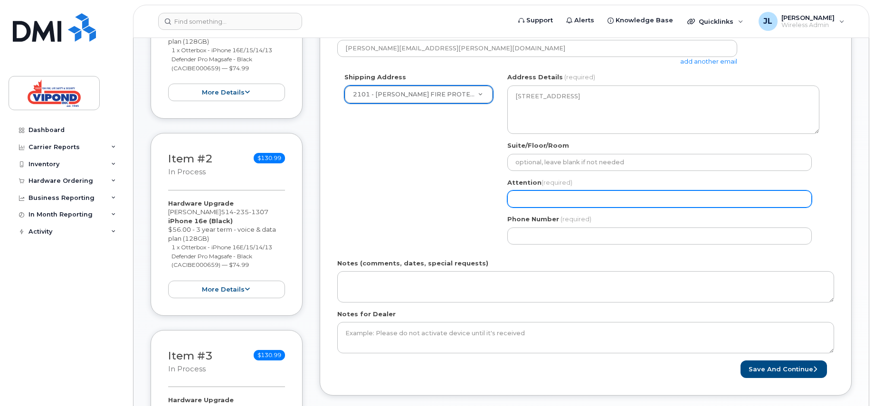
click at [589, 201] on input "Attention (required)" at bounding box center [659, 198] width 304 height 17
type input "[PERSON_NAME]"
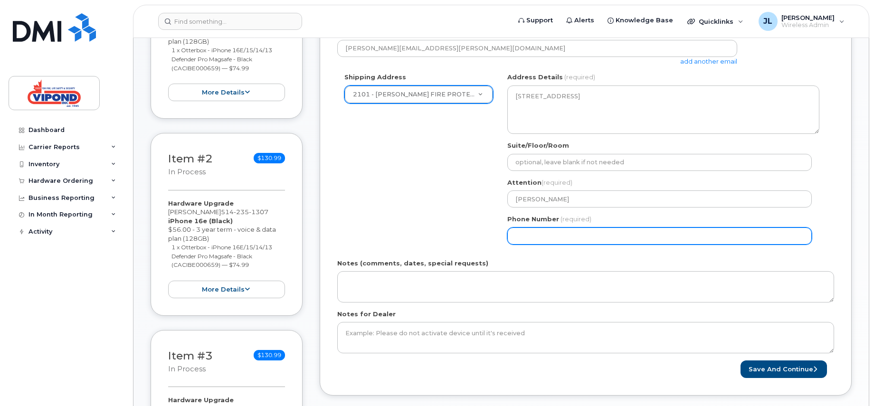
click at [548, 237] on input "Phone Number" at bounding box center [659, 235] width 304 height 17
click at [560, 236] on input "Phone Number" at bounding box center [659, 235] width 304 height 17
select select
type input "514213851"
select select
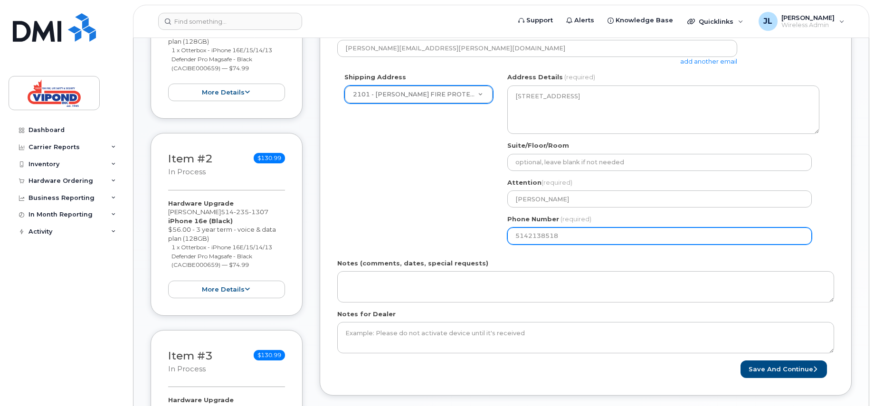
type input "5142138518"
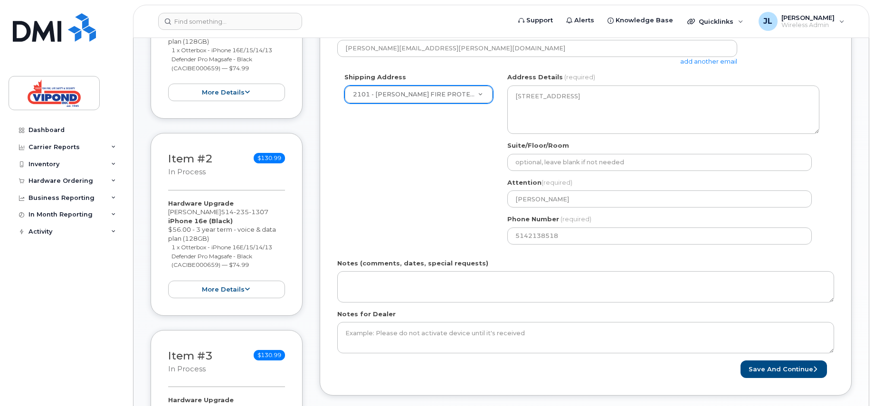
click at [459, 215] on div "Shipping Address 2101 - ROBERTS FIRE PROTECTION, DIVISION OF VIPOND INC. - MONT…" at bounding box center [581, 162] width 489 height 179
drag, startPoint x: 772, startPoint y: 371, endPoint x: 757, endPoint y: 356, distance: 20.8
click at [772, 371] on button "Save and Continue" at bounding box center [783, 369] width 86 height 18
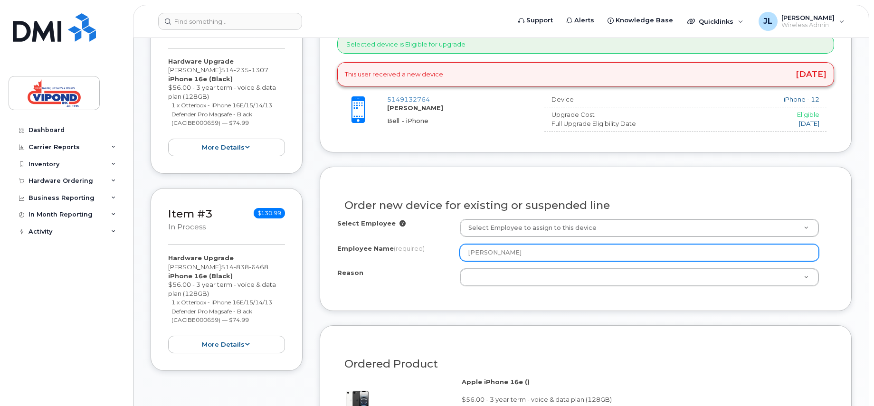
scroll to position [427, 0]
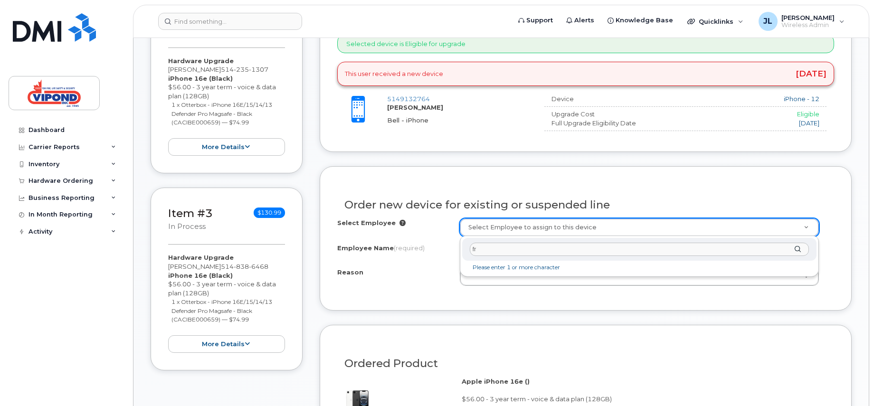
type input "fra"
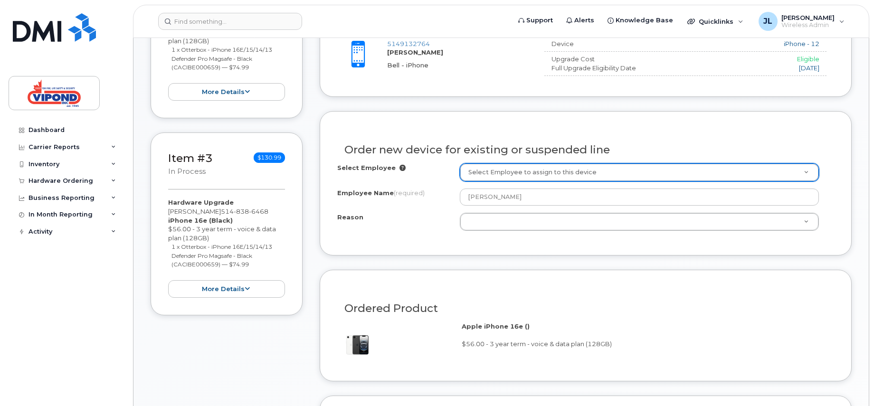
scroll to position [522, 0]
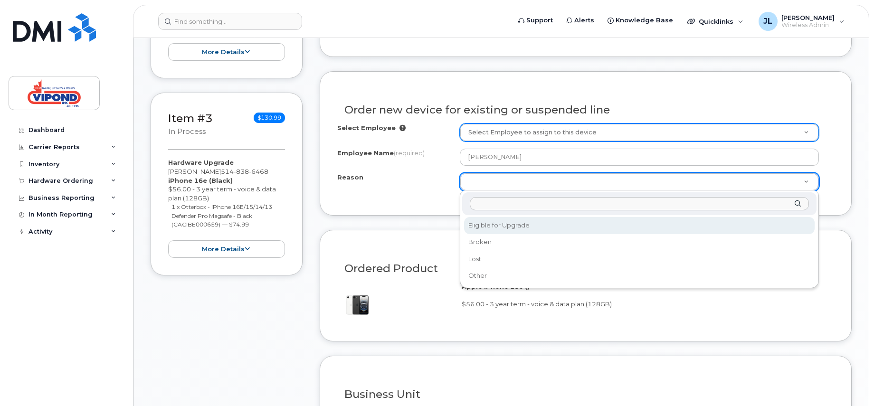
select select "eligible_for_upgrade"
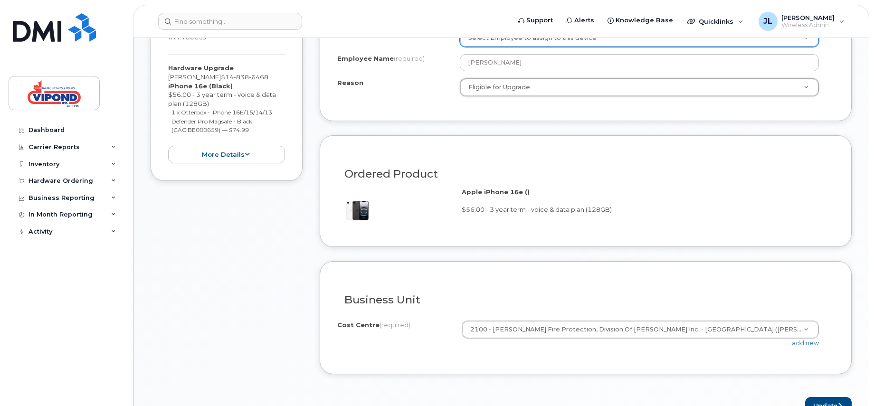
scroll to position [617, 0]
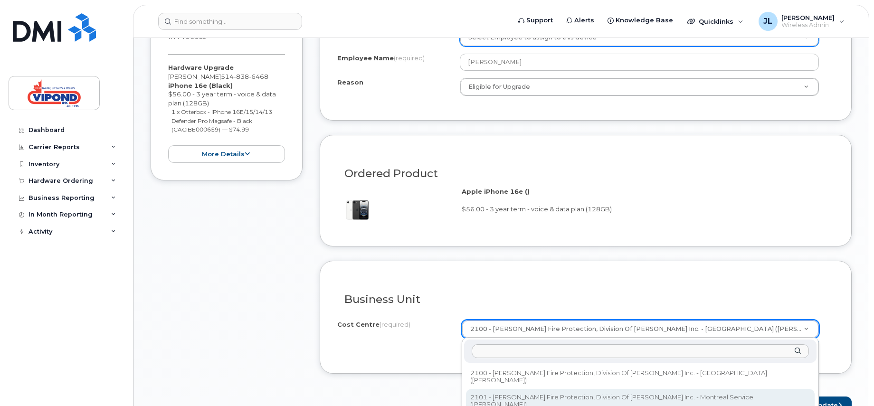
select select "2101"
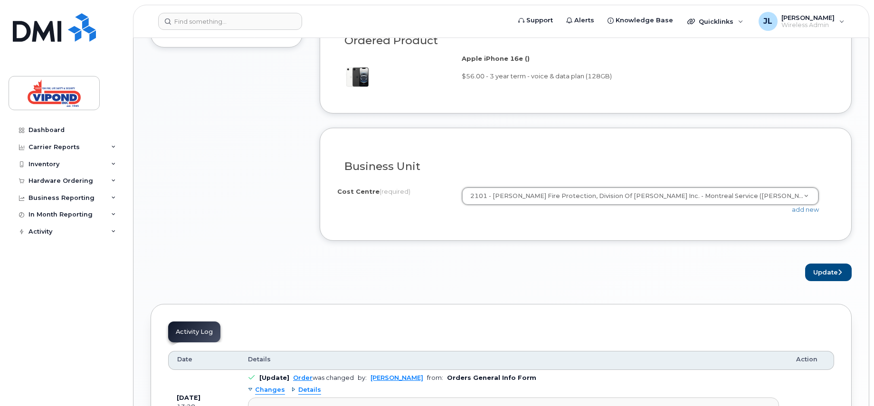
scroll to position [760, 0]
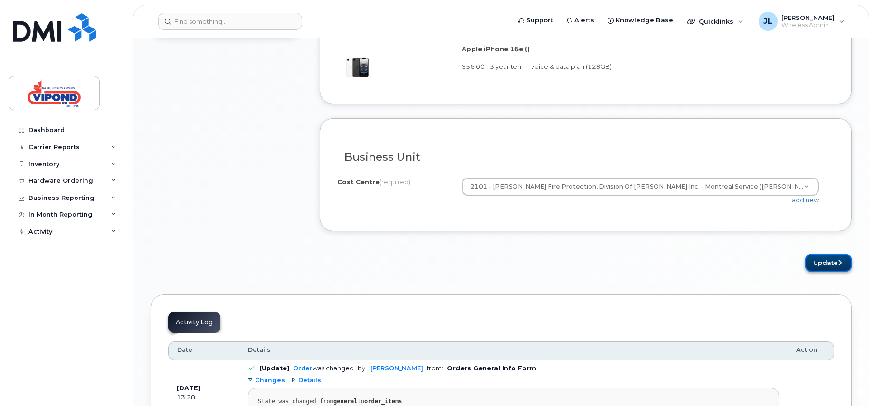
click at [826, 261] on button "Update" at bounding box center [828, 263] width 47 height 18
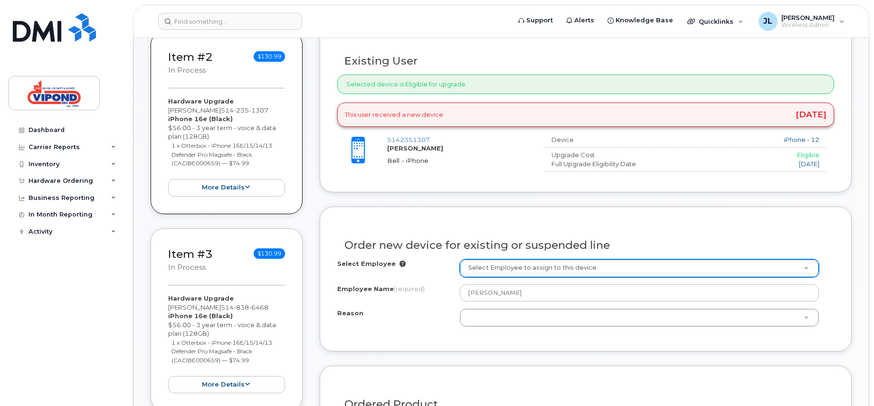
scroll to position [522, 0]
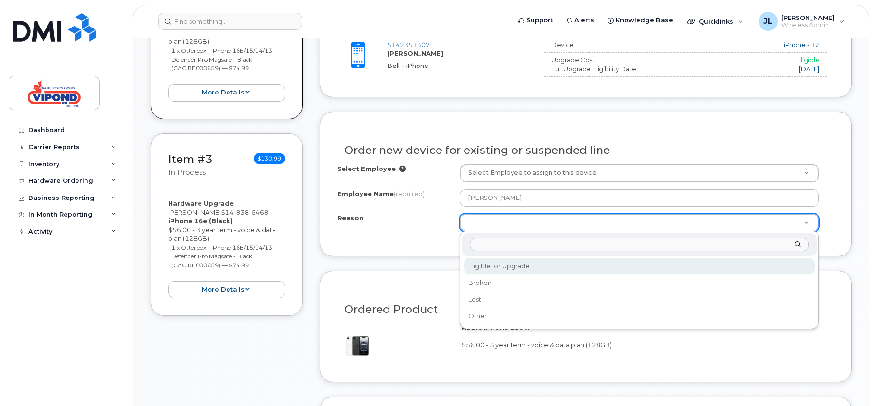
select select "eligible_for_upgrade"
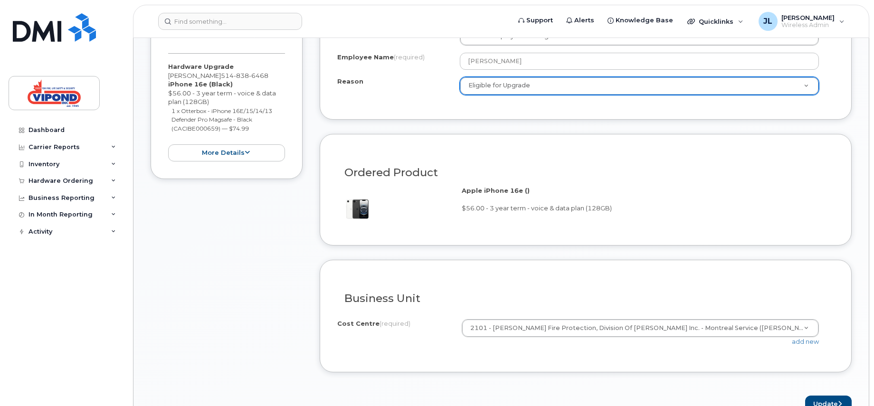
scroll to position [712, 0]
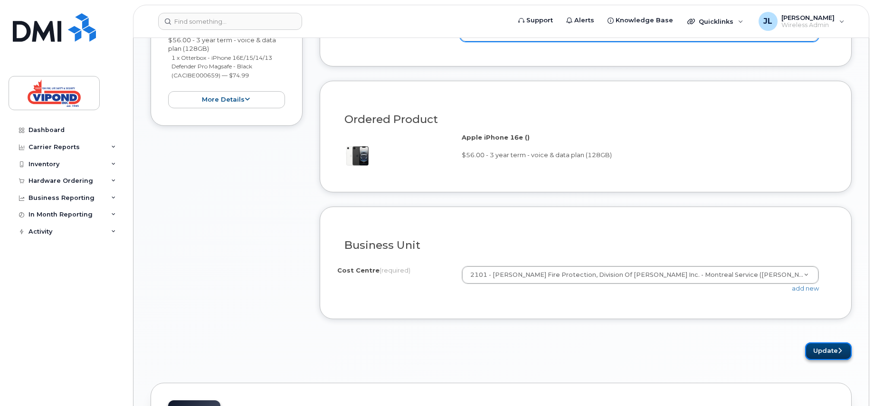
click at [825, 349] on button "Update" at bounding box center [828, 351] width 47 height 18
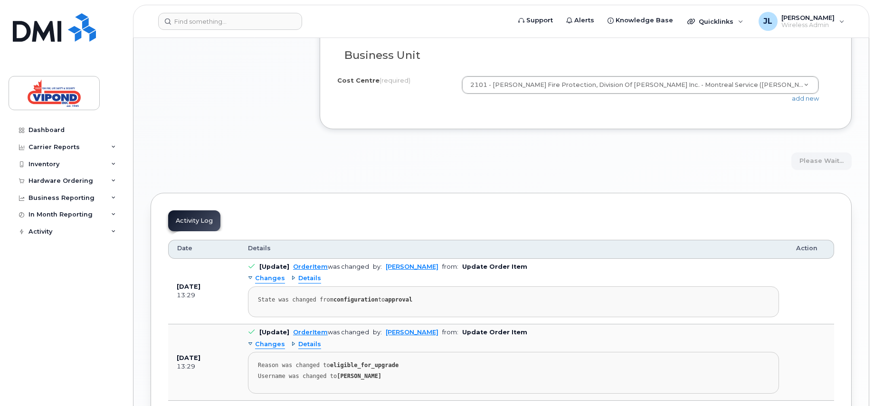
scroll to position [693, 0]
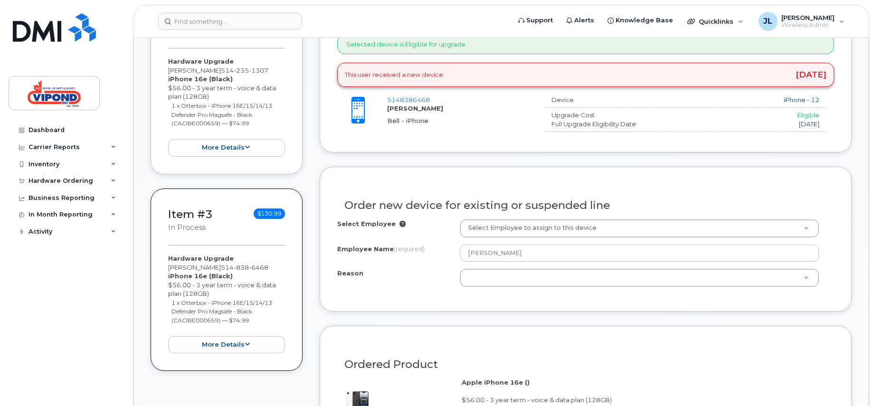
scroll to position [522, 0]
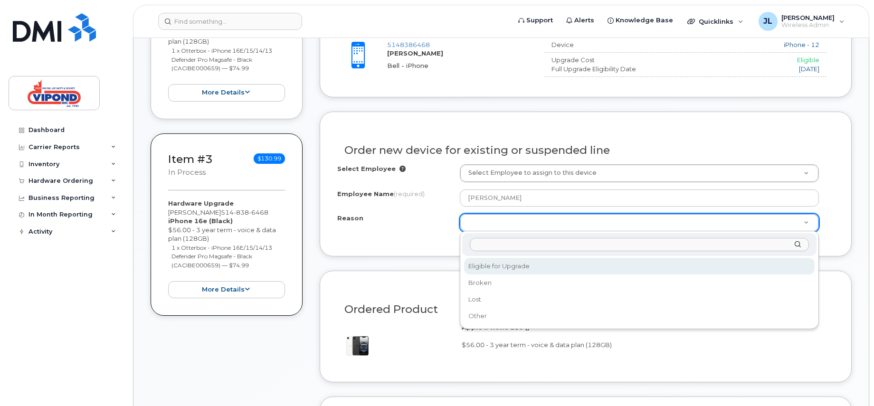
select select "eligible_for_upgrade"
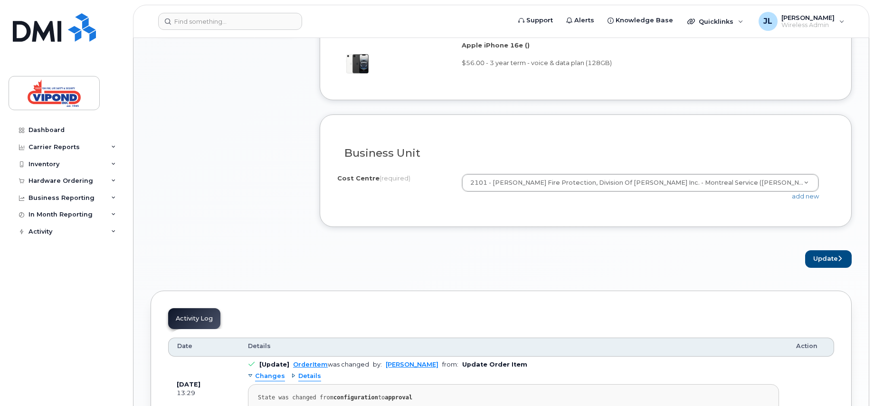
scroll to position [807, 0]
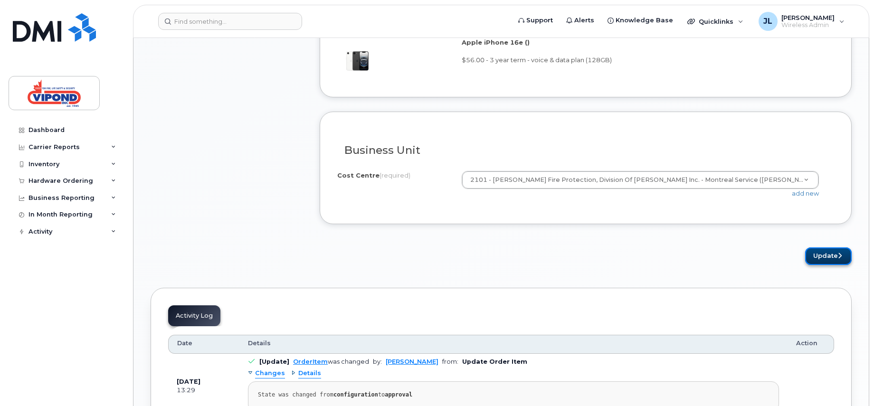
click at [835, 256] on button "Update" at bounding box center [828, 256] width 47 height 18
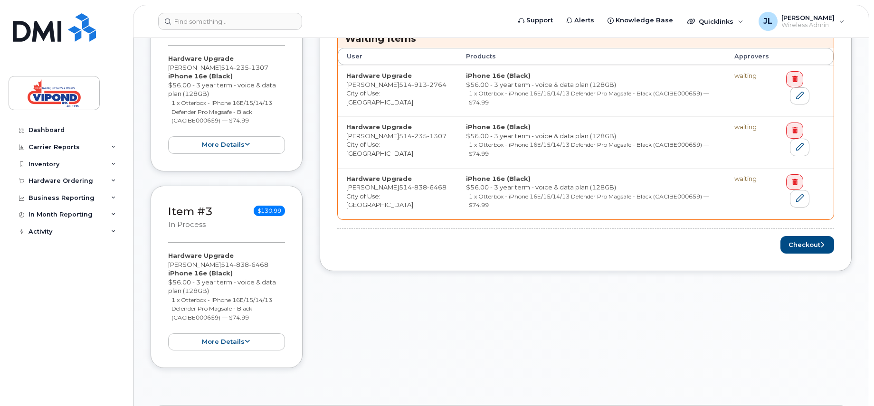
scroll to position [475, 0]
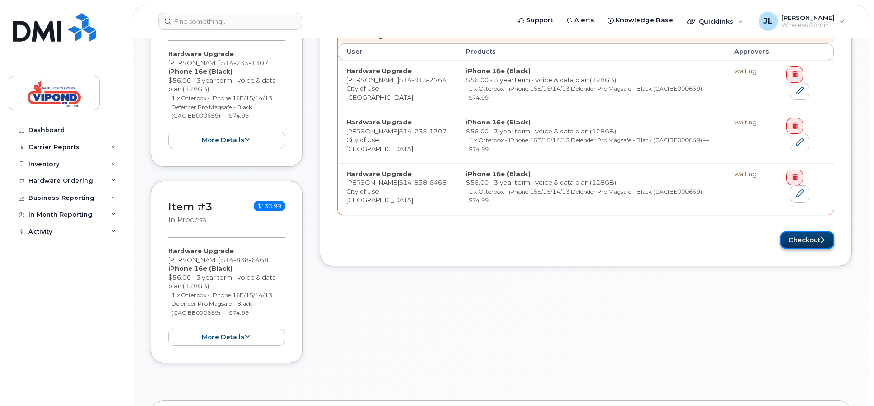
click at [807, 240] on button "Checkout" at bounding box center [807, 240] width 54 height 18
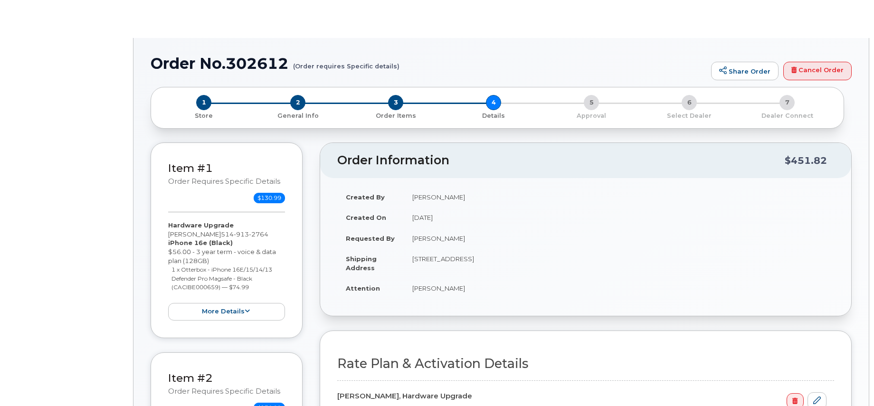
select select "Smartshare Plus 70/5GB"
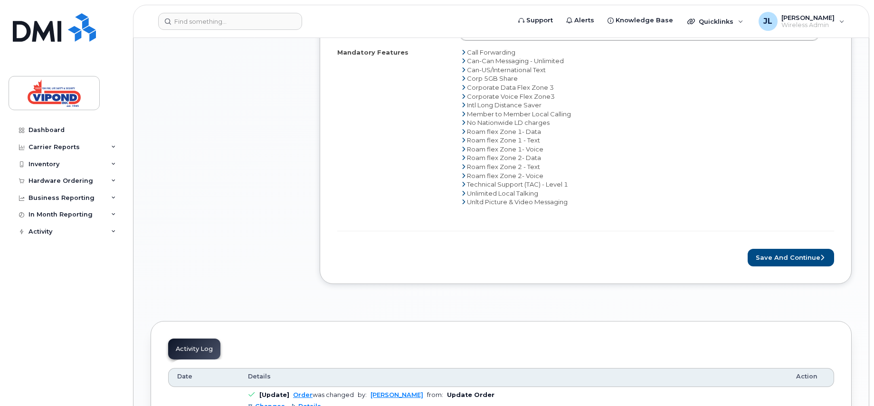
scroll to position [1092, 0]
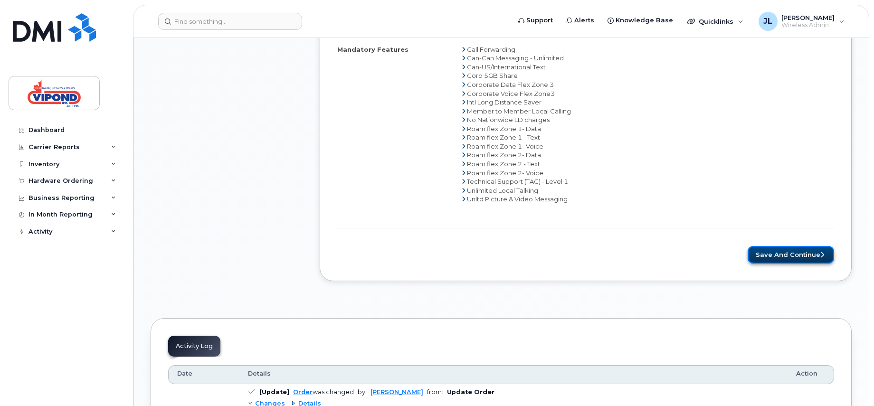
click at [803, 254] on button "Save and Continue" at bounding box center [790, 255] width 86 height 18
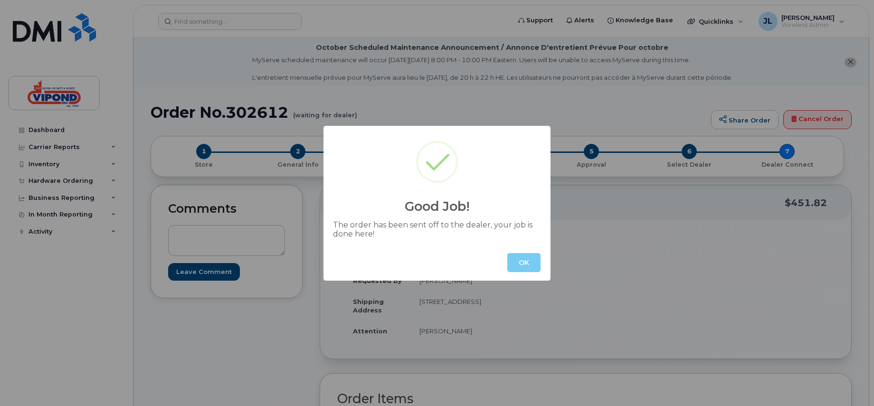
click at [525, 263] on button "OK" at bounding box center [523, 262] width 33 height 19
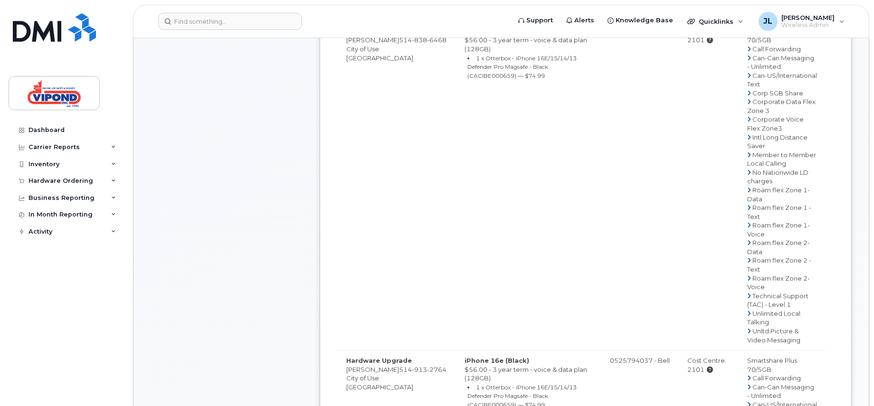
scroll to position [522, 0]
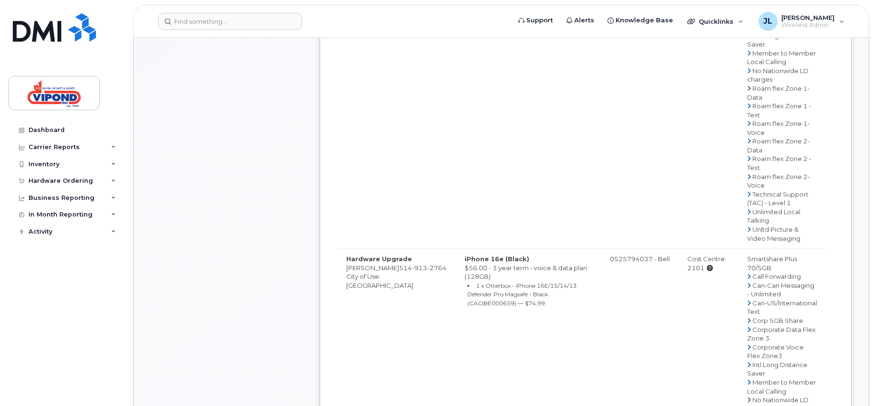
drag, startPoint x: 403, startPoint y: 268, endPoint x: 348, endPoint y: 270, distance: 55.6
click at [348, 270] on td "Hardware Upgrade Mathieu Francoeur 514 913 2764 City of Use: Montreal" at bounding box center [397, 412] width 118 height 329
copy td "Mathieu Francoeur"
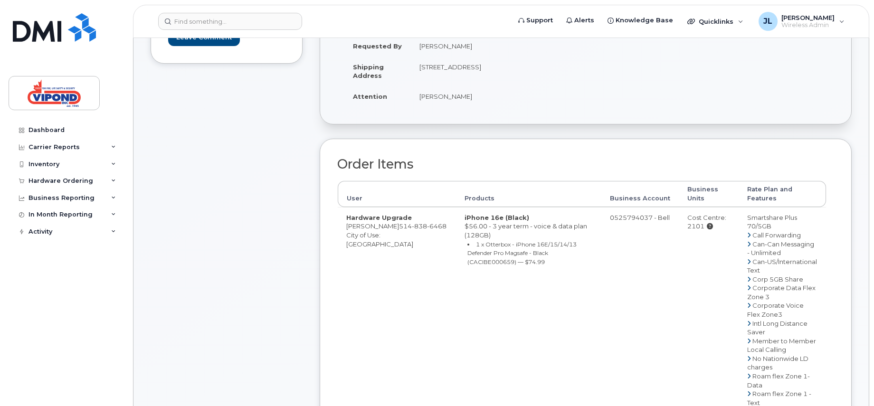
scroll to position [285, 0]
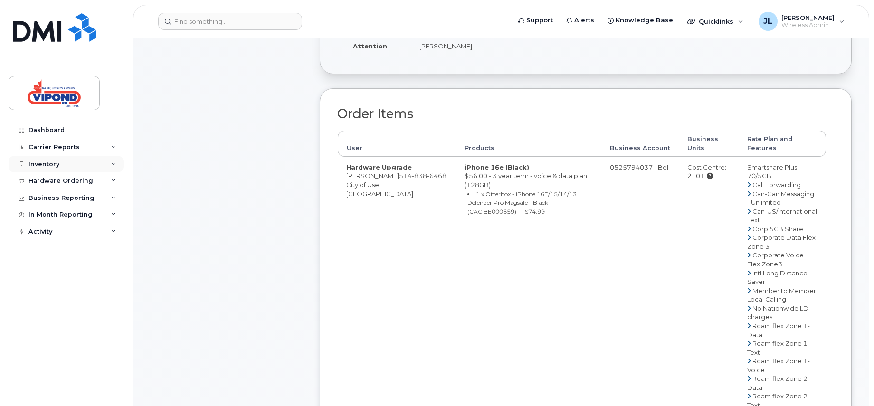
click at [85, 163] on div "Inventory" at bounding box center [66, 164] width 115 height 17
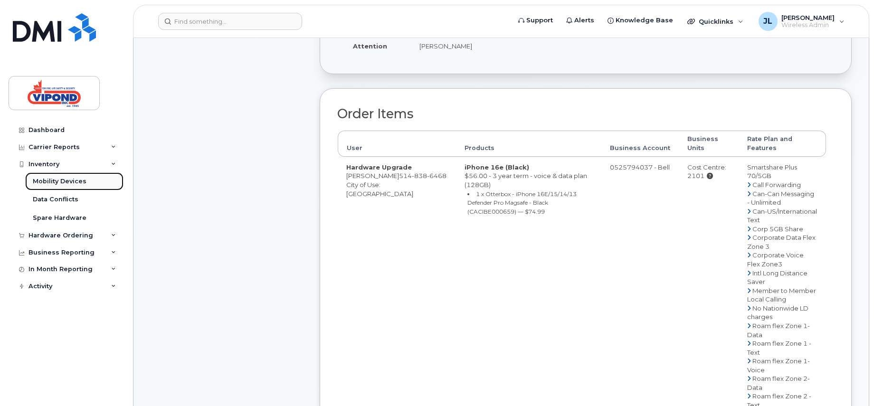
click at [78, 178] on div "Mobility Devices" at bounding box center [60, 181] width 54 height 9
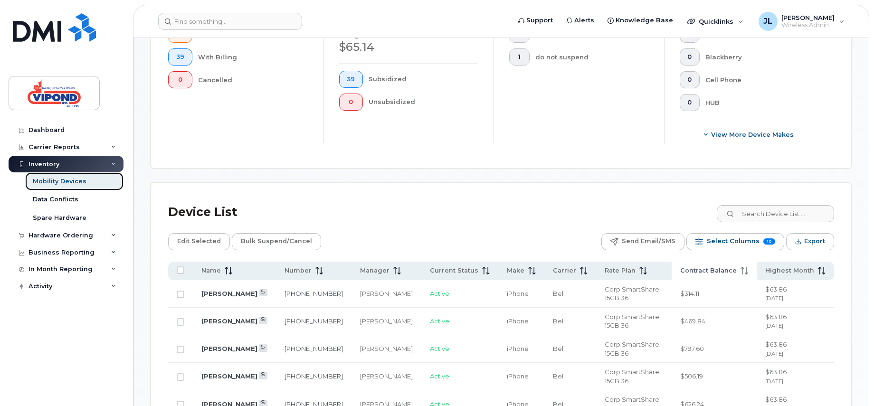
scroll to position [380, 0]
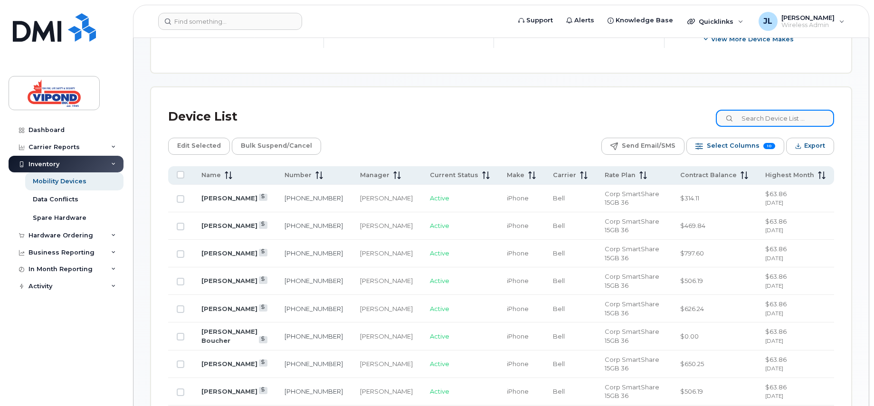
click at [769, 121] on input at bounding box center [775, 118] width 118 height 17
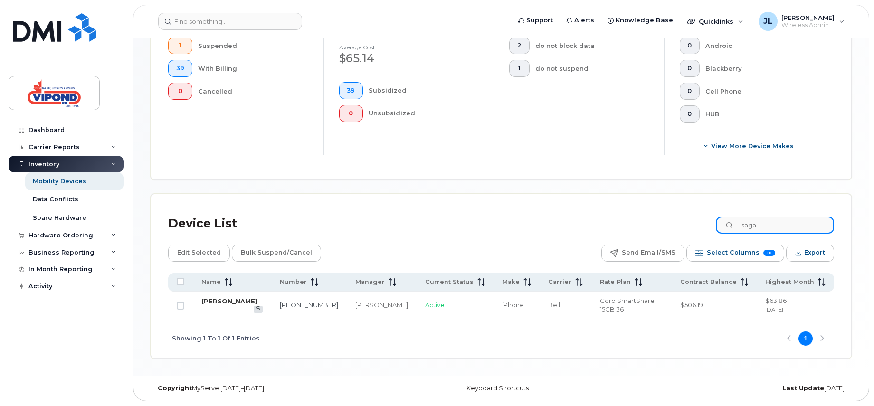
type input "saga"
click at [227, 305] on link "[PERSON_NAME]" at bounding box center [229, 301] width 56 height 8
